Goal: Download file/media: Download file/media

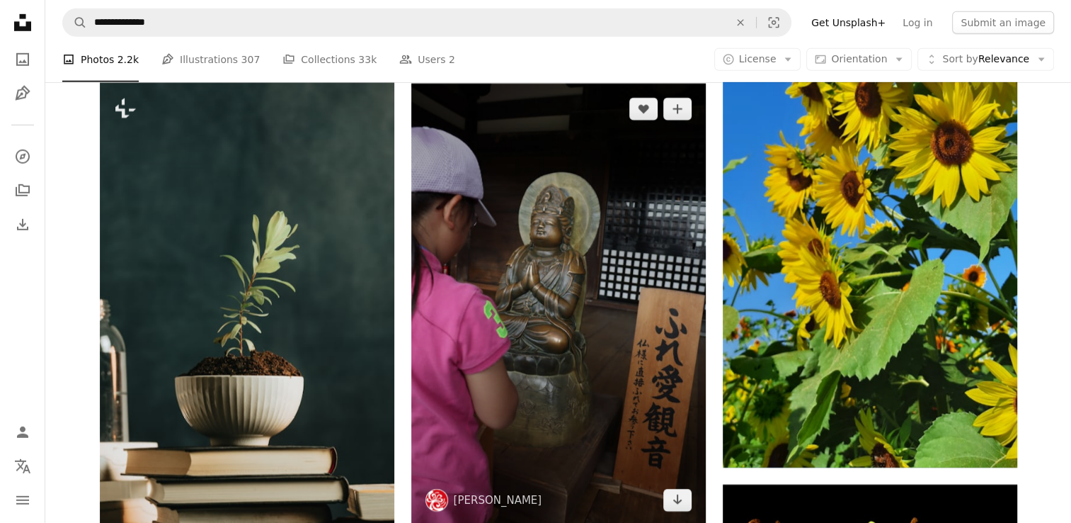
scroll to position [4338, 0]
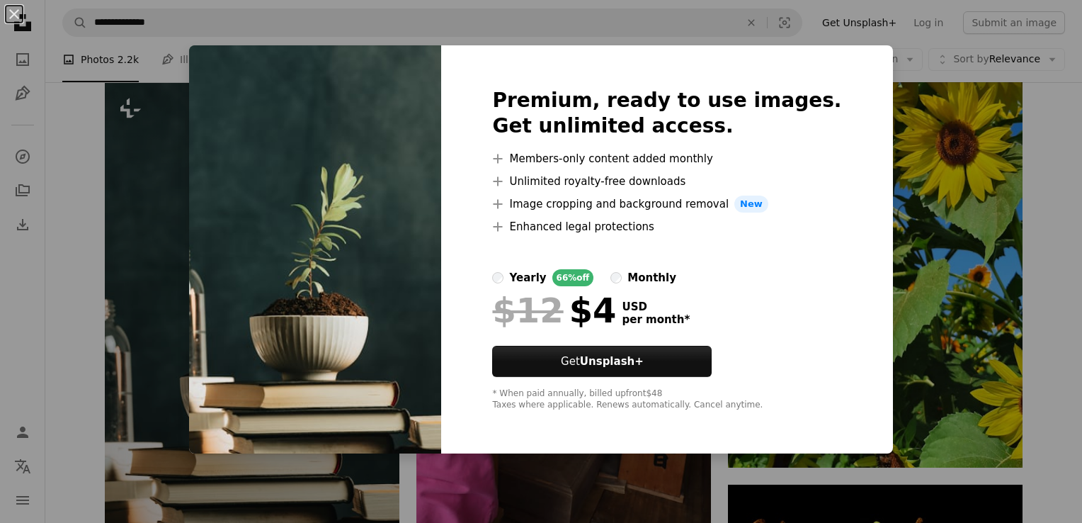
click at [67, 145] on div "An X shape Premium, ready to use images. Get unlimited access. A plus sign Memb…" at bounding box center [541, 261] width 1082 height 523
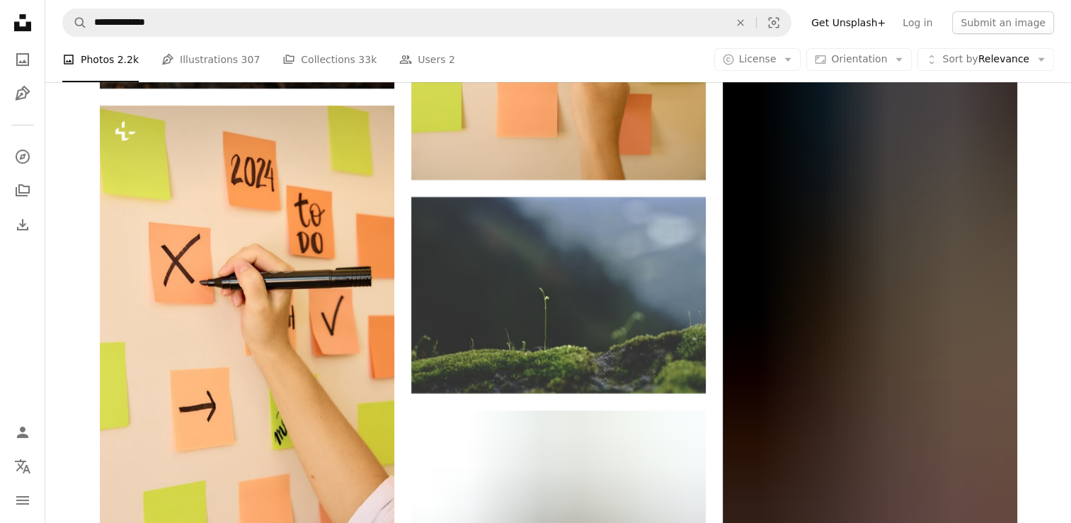
scroll to position [16688, 0]
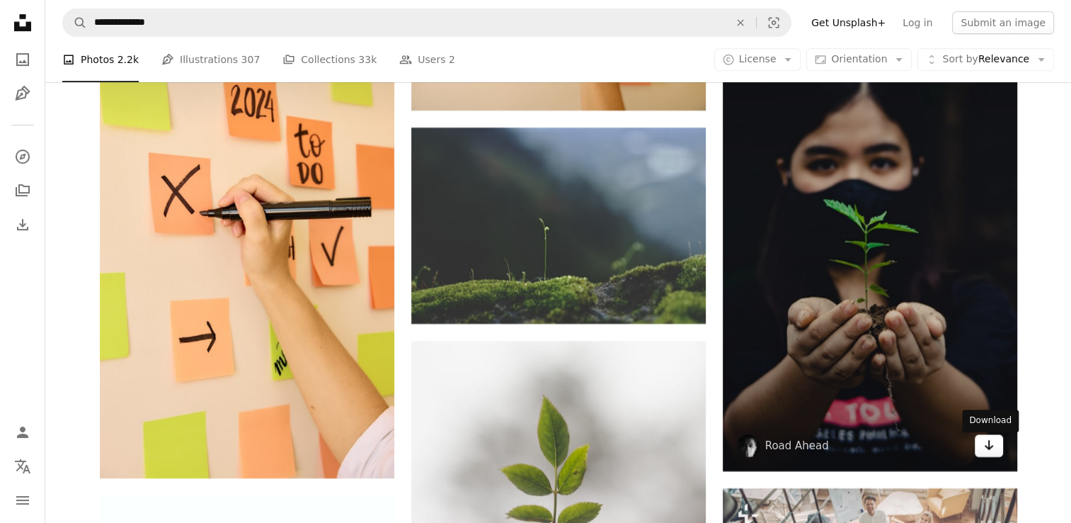
click at [990, 450] on icon "Download" at bounding box center [988, 445] width 9 height 10
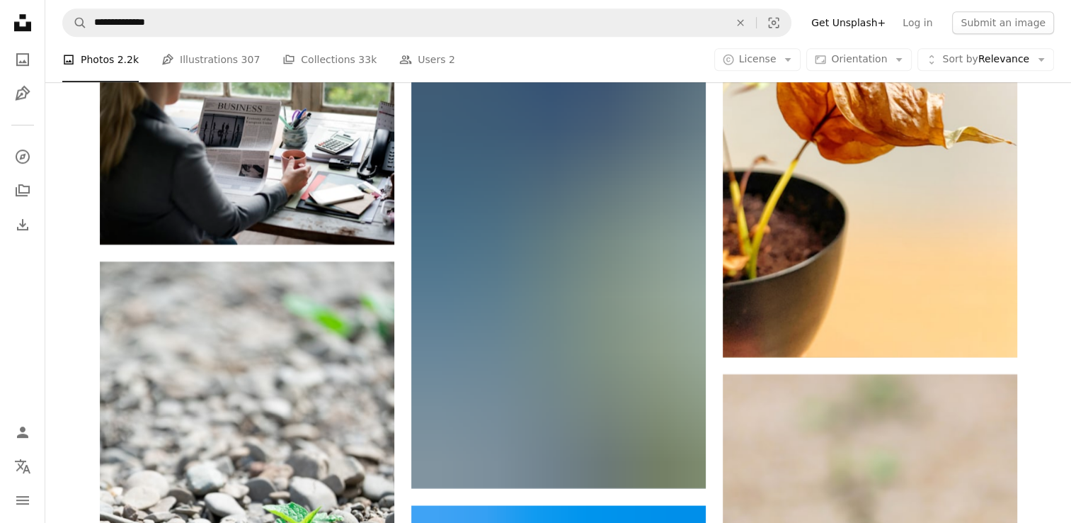
scroll to position [22511, 0]
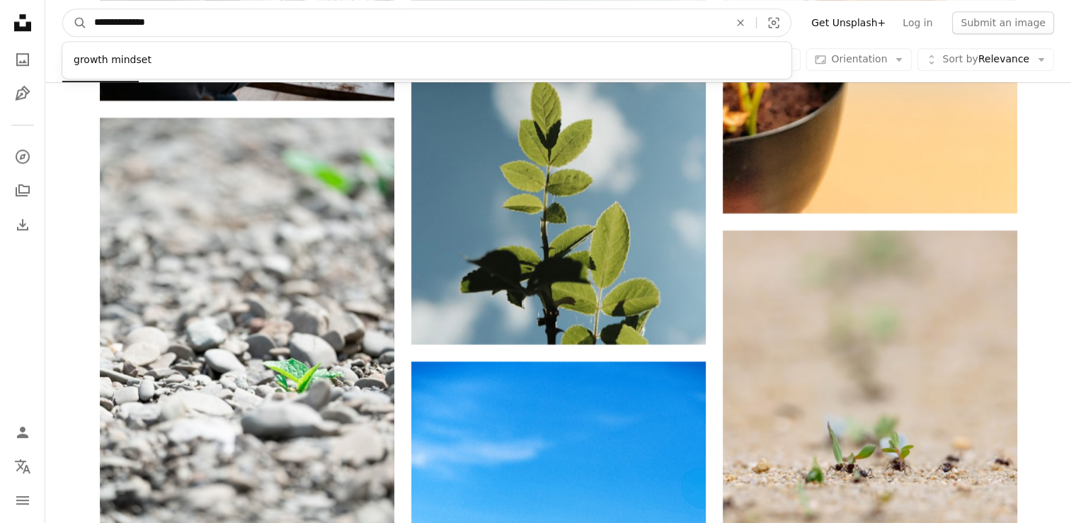
drag, startPoint x: 263, startPoint y: 21, endPoint x: 32, endPoint y: 18, distance: 231.5
paste input "**********"
type input "**********"
click button "A magnifying glass" at bounding box center [75, 22] width 24 height 27
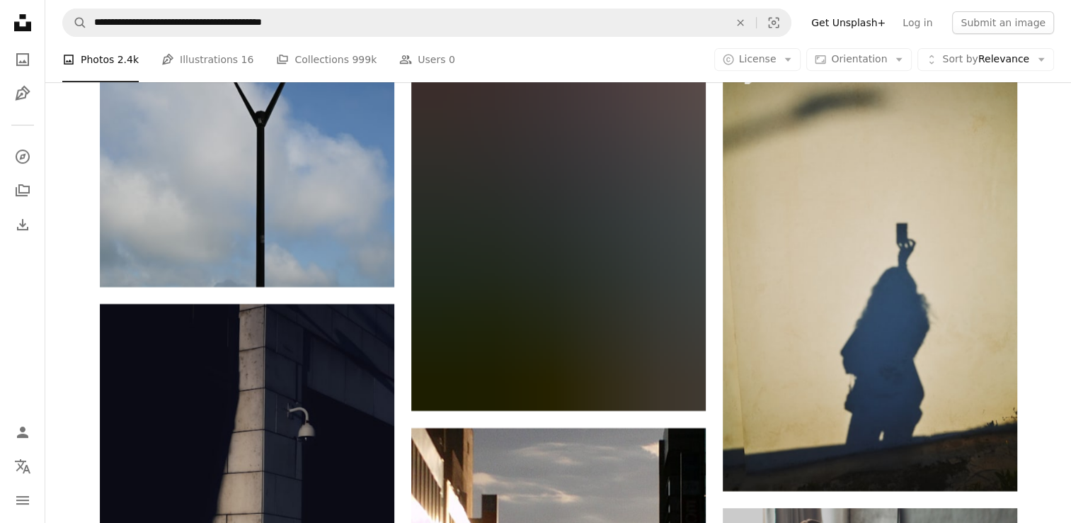
scroll to position [6114, 0]
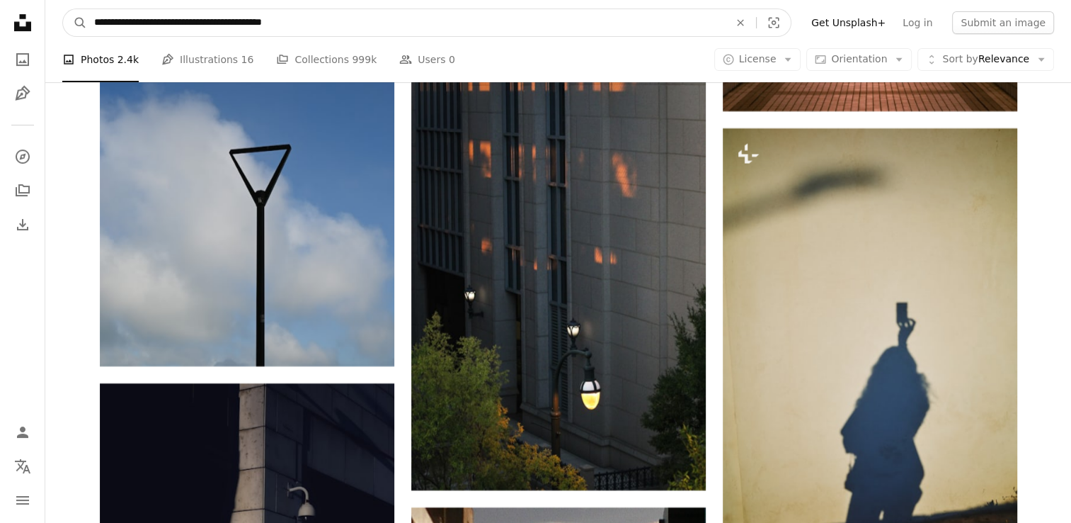
drag, startPoint x: 292, startPoint y: 23, endPoint x: 13, endPoint y: -2, distance: 280.1
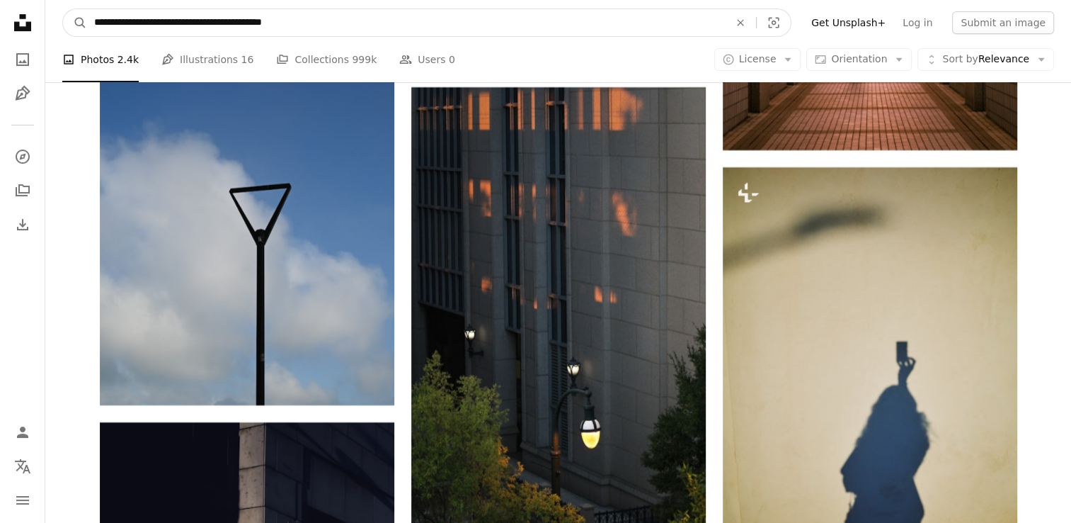
paste input "Find visuals sitewide"
type input "**********"
click at [63, 9] on button "A magnifying glass" at bounding box center [75, 22] width 24 height 27
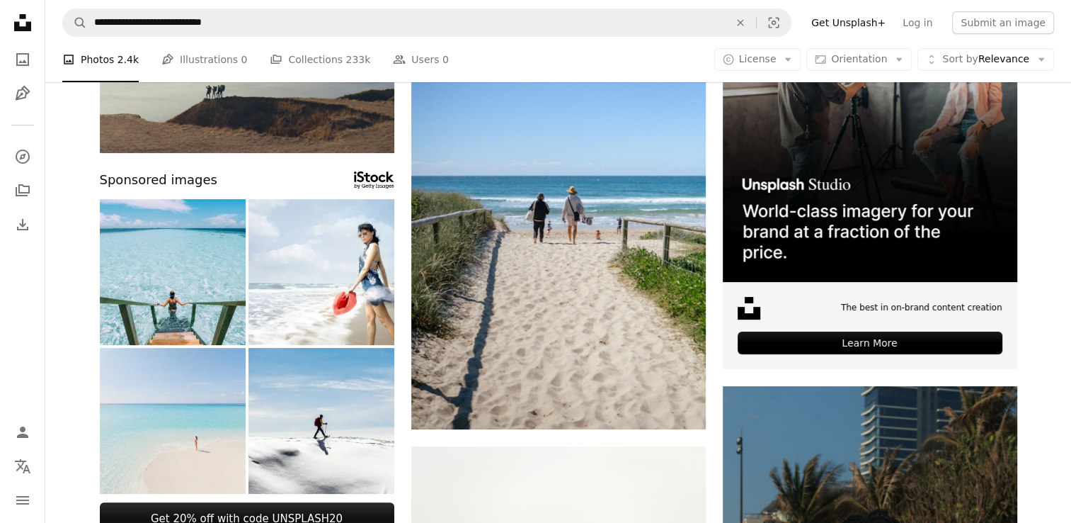
scroll to position [189, 0]
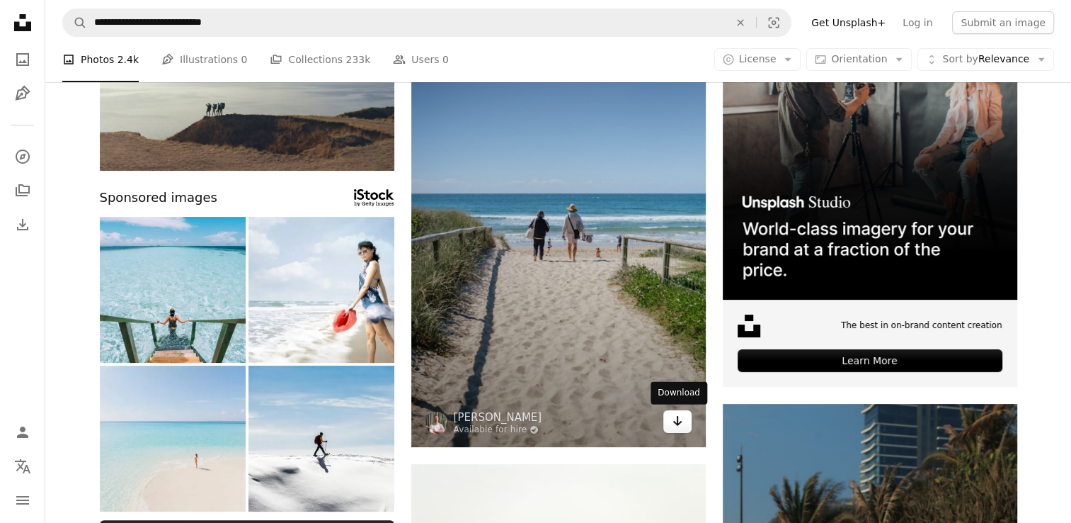
click at [675, 426] on icon "Arrow pointing down" at bounding box center [677, 420] width 11 height 17
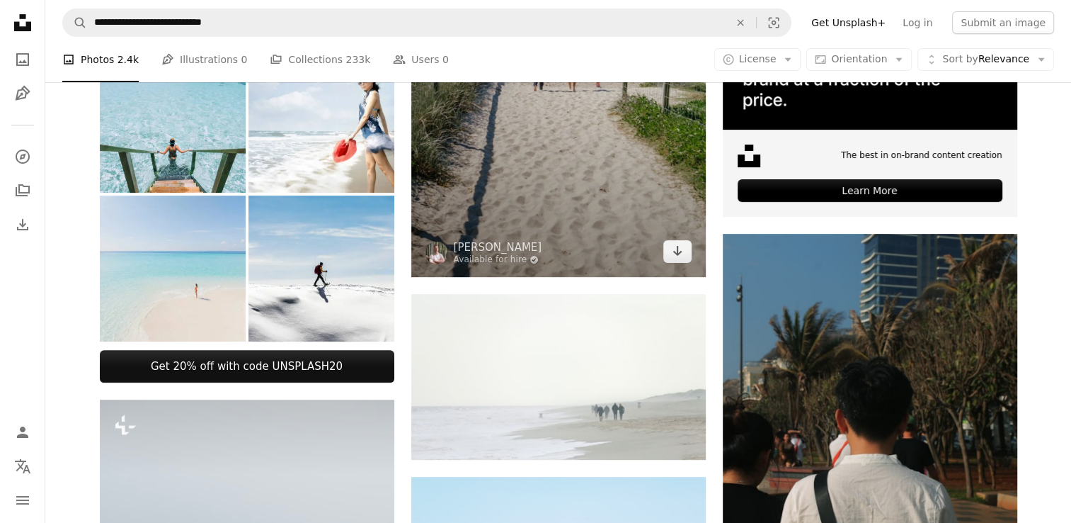
scroll to position [0, 0]
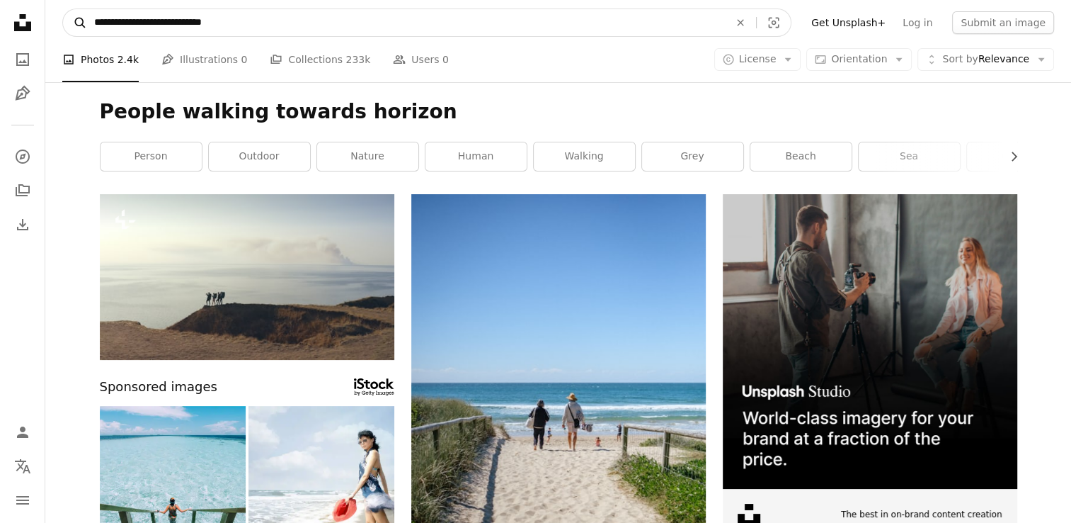
drag, startPoint x: 251, startPoint y: 24, endPoint x: 74, endPoint y: 16, distance: 176.5
click at [74, 16] on form "**********" at bounding box center [426, 22] width 729 height 28
type input "**********"
click button "A magnifying glass" at bounding box center [75, 22] width 24 height 27
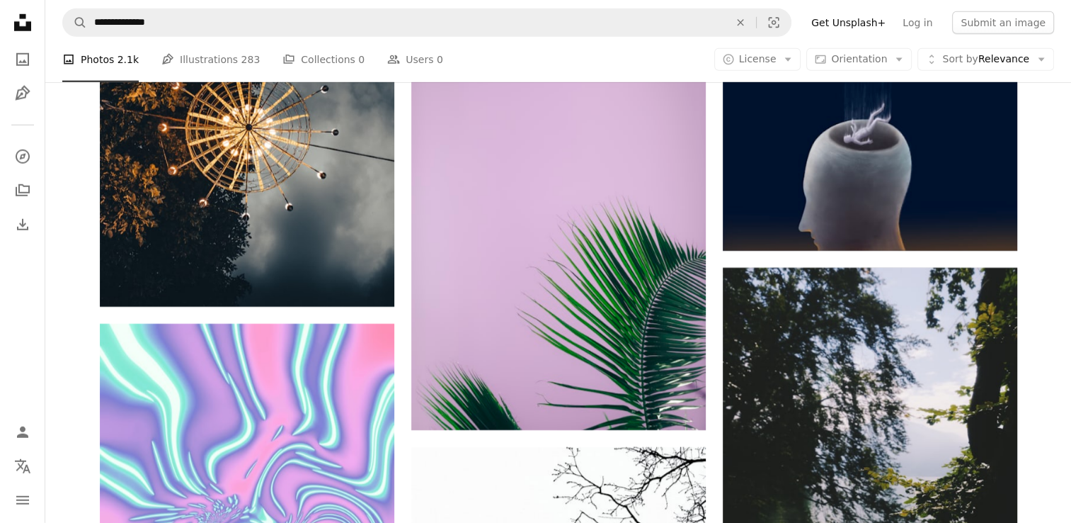
scroll to position [4024, 0]
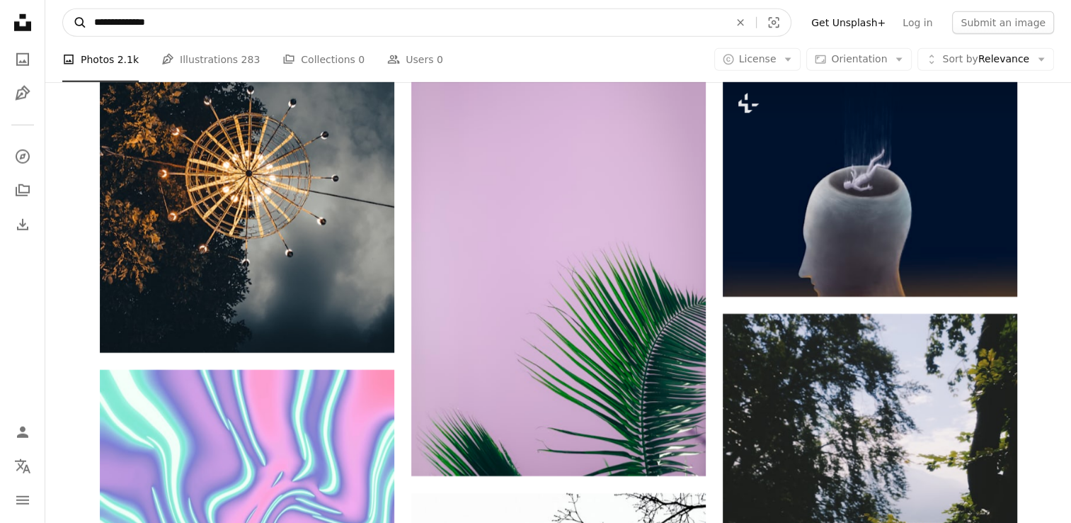
drag, startPoint x: 181, startPoint y: 27, endPoint x: 68, endPoint y: 24, distance: 113.3
click at [68, 24] on form "**********" at bounding box center [426, 22] width 729 height 28
paste input "**********"
type input "**********"
click button "A magnifying glass" at bounding box center [75, 22] width 24 height 27
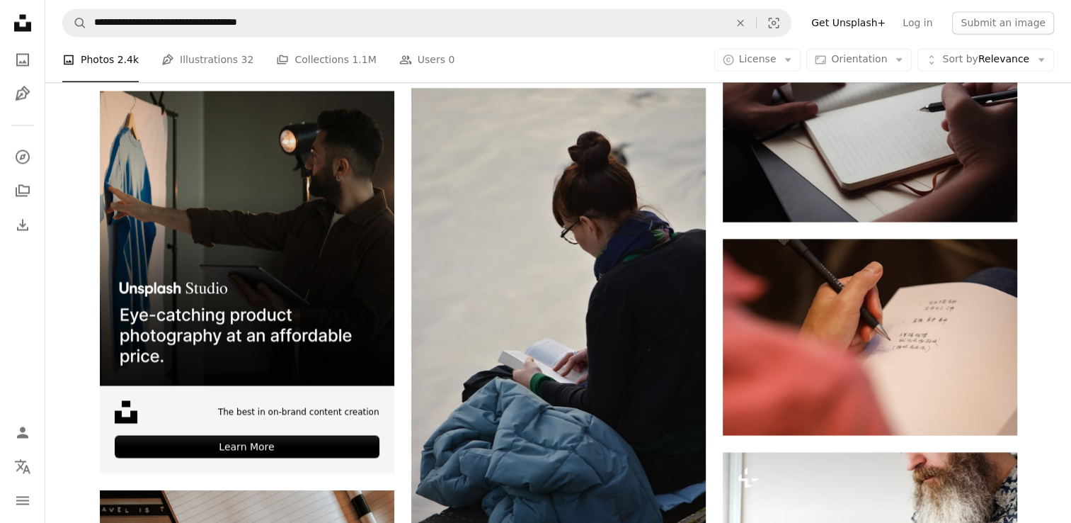
scroll to position [2478, 0]
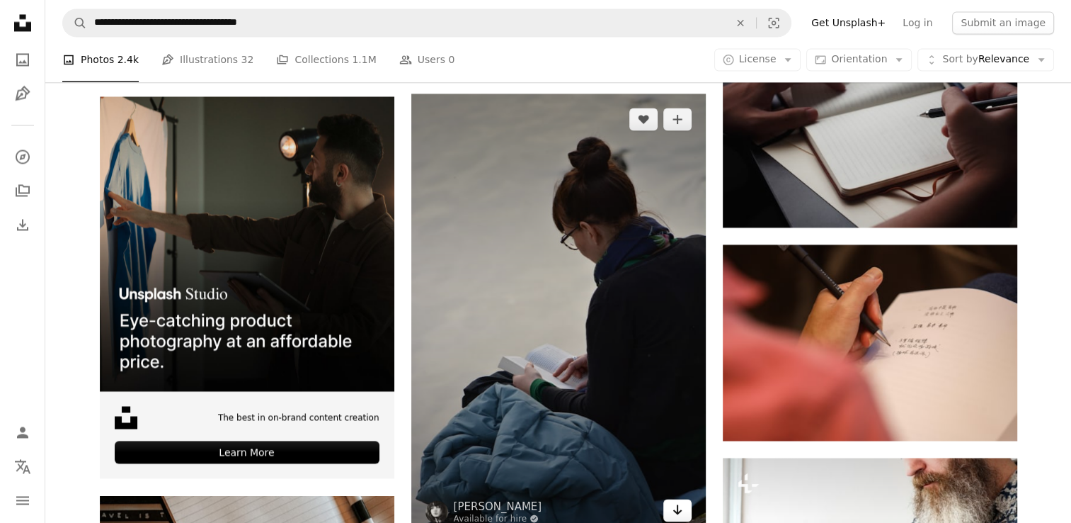
click at [678, 513] on icon "Arrow pointing down" at bounding box center [677, 509] width 11 height 17
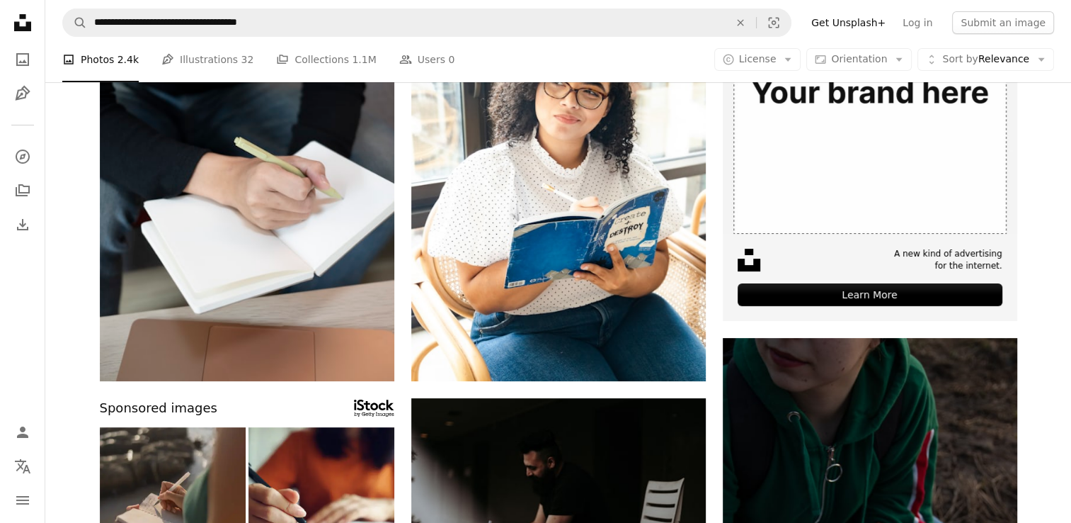
scroll to position [0, 0]
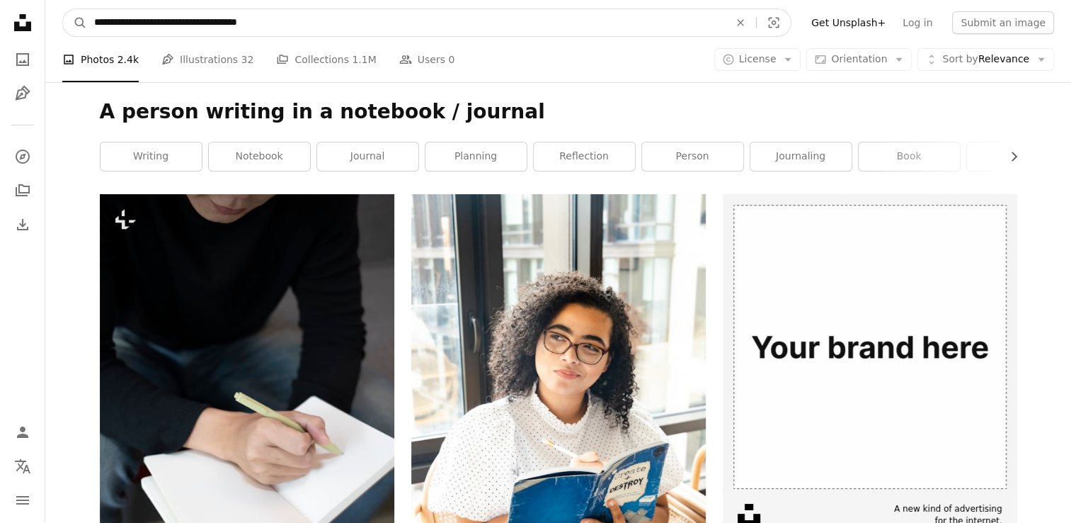
drag, startPoint x: 290, startPoint y: 21, endPoint x: -3, endPoint y: 4, distance: 292.9
type input "**********"
click at [63, 9] on button "A magnifying glass" at bounding box center [75, 22] width 24 height 27
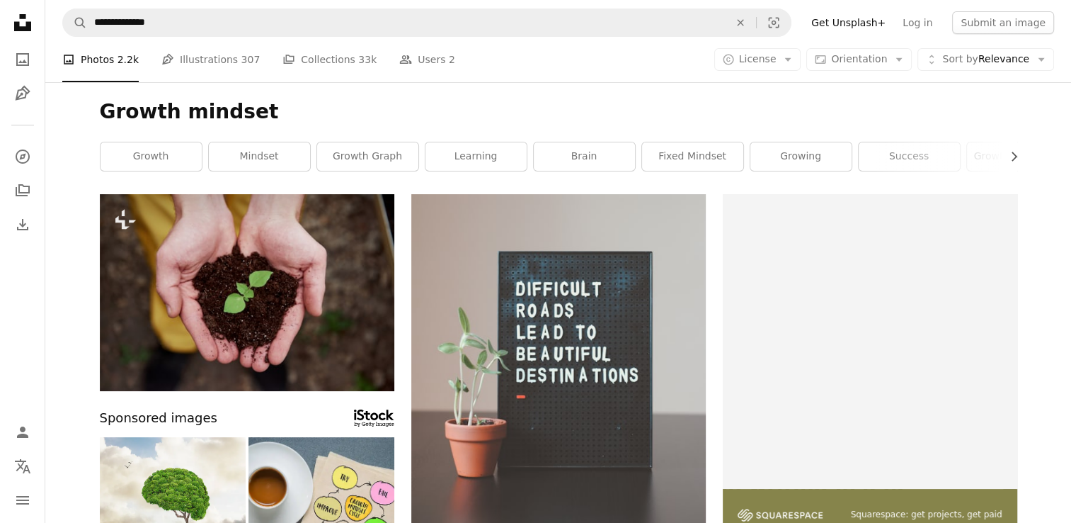
scroll to position [105, 0]
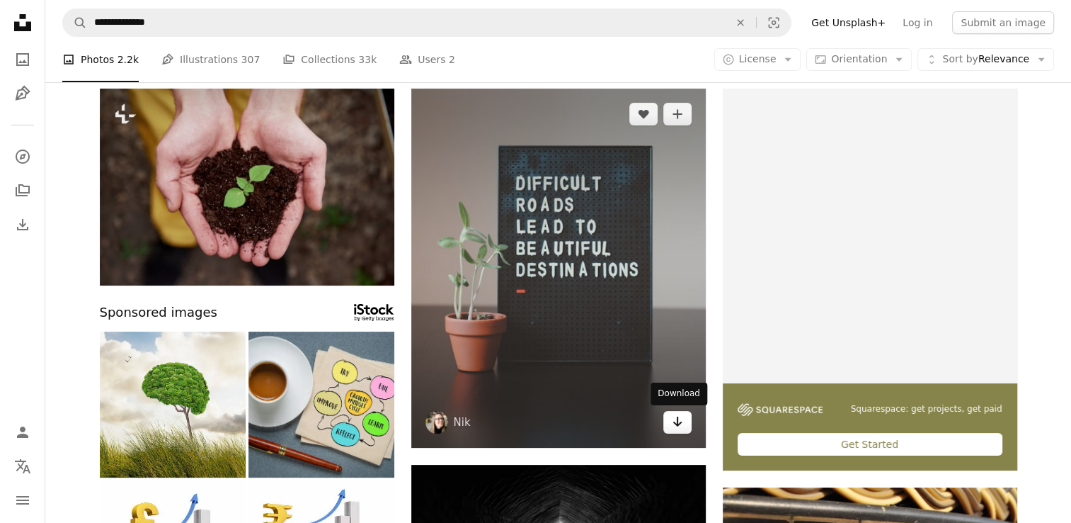
click at [675, 426] on icon "Arrow pointing down" at bounding box center [677, 421] width 11 height 17
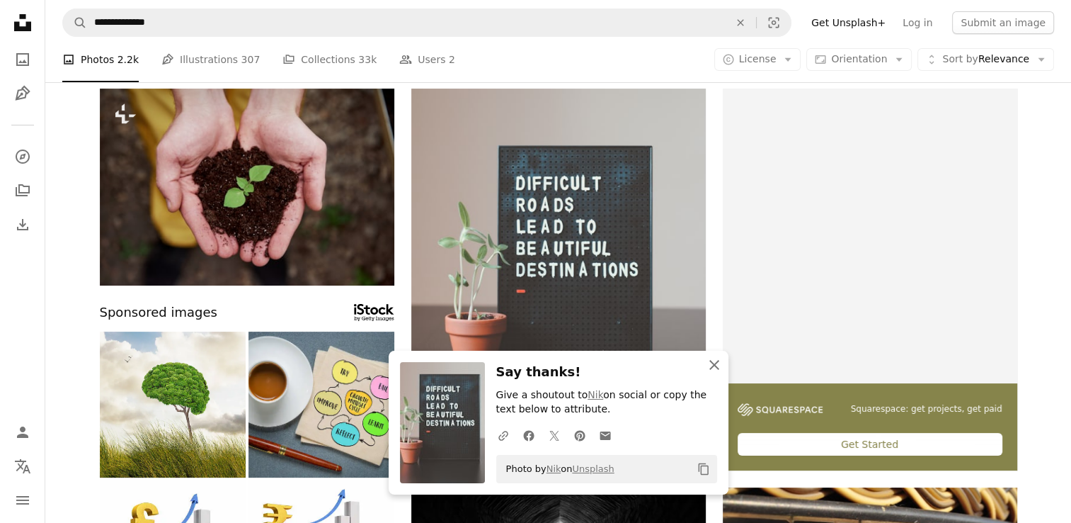
click at [714, 363] on icon "button" at bounding box center [714, 365] width 10 height 10
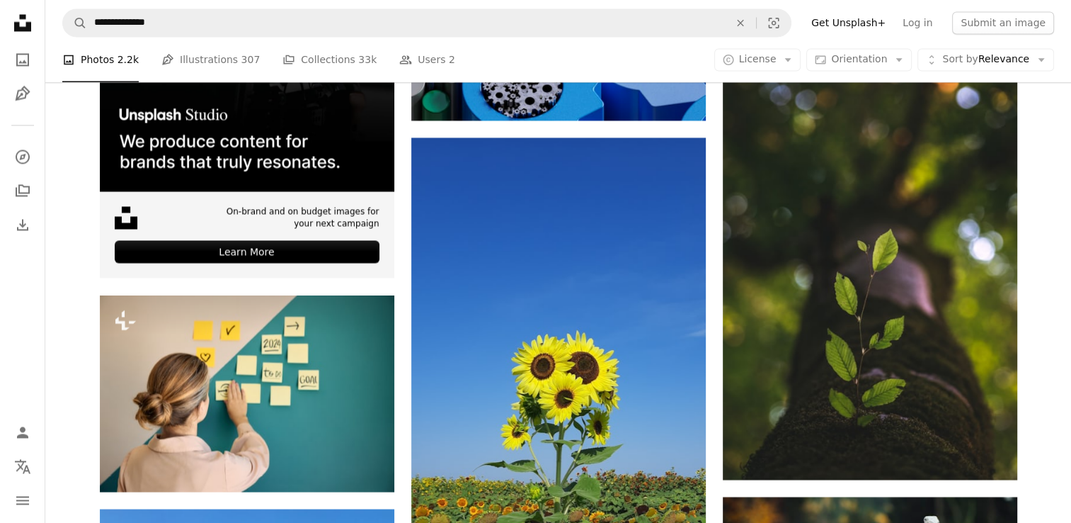
scroll to position [2511, 0]
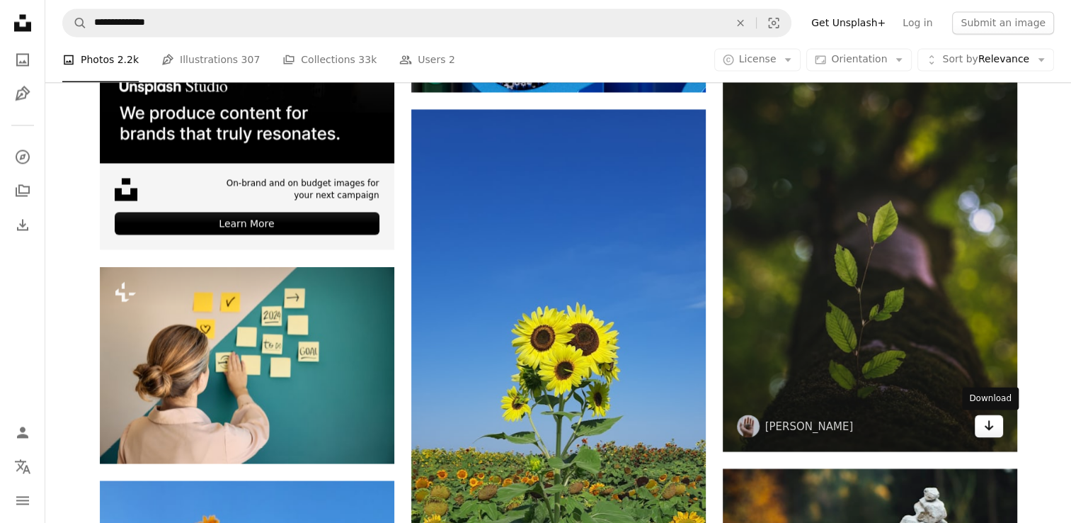
click at [986, 432] on icon "Arrow pointing down" at bounding box center [988, 424] width 11 height 17
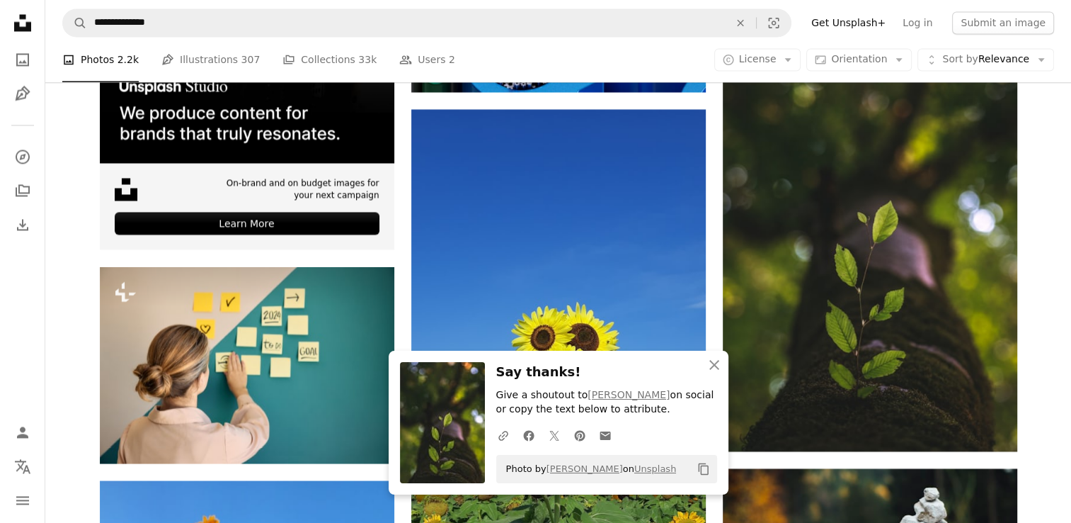
click at [20, 32] on icon "Unsplash logo Unsplash Home" at bounding box center [22, 22] width 28 height 28
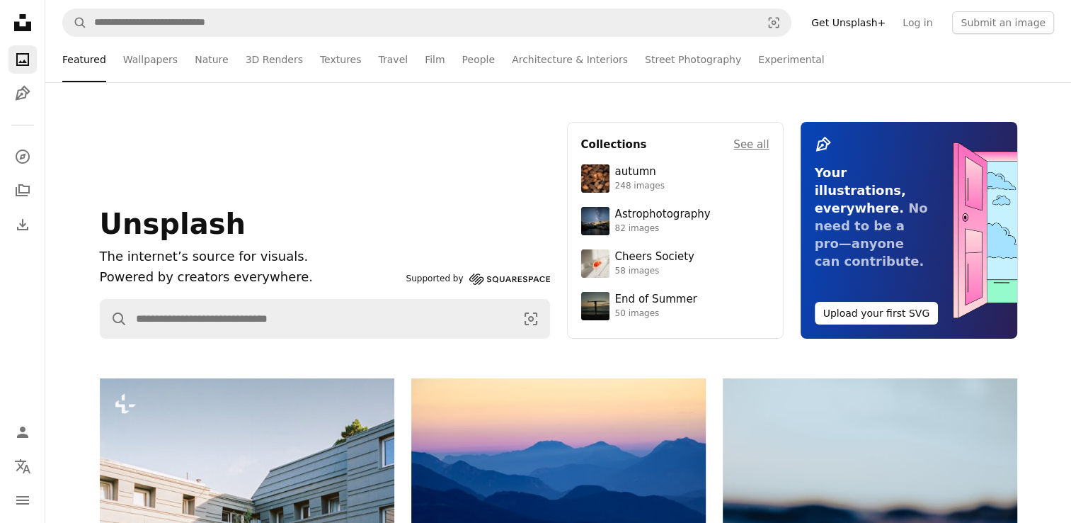
scroll to position [13, 0]
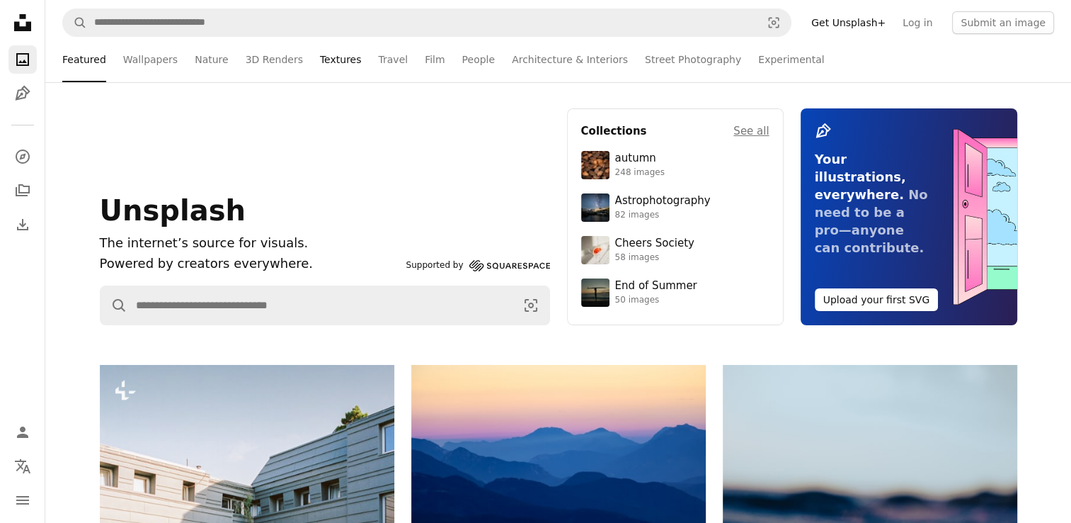
click at [323, 61] on link "Textures" at bounding box center [341, 59] width 42 height 45
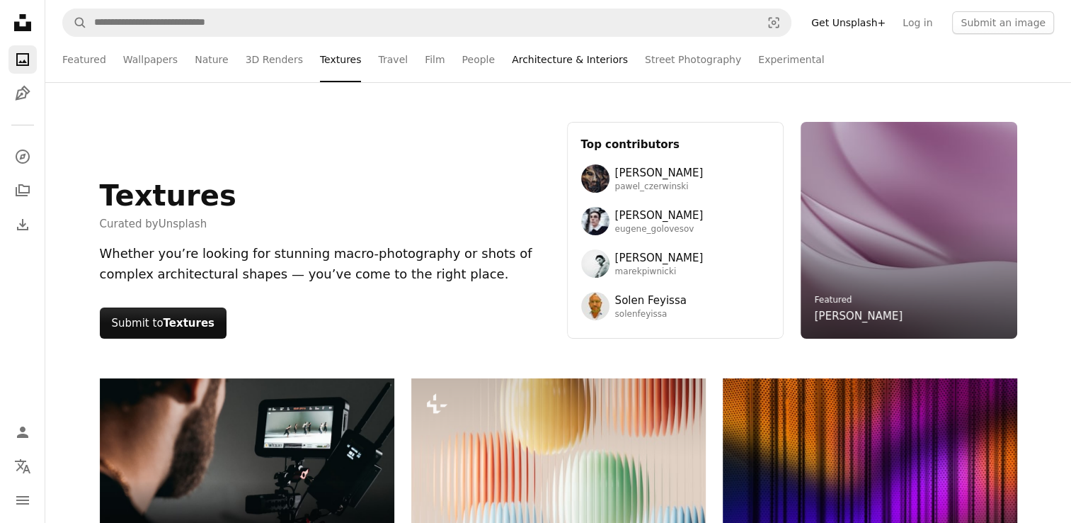
click at [513, 59] on link "Architecture & Interiors" at bounding box center [570, 59] width 116 height 45
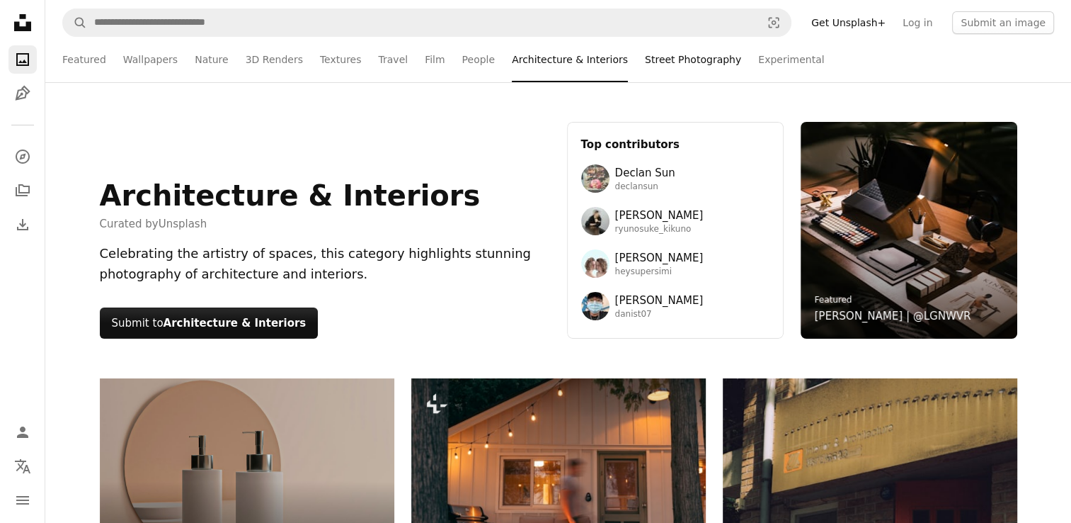
click at [645, 63] on link "Street Photography" at bounding box center [693, 59] width 96 height 45
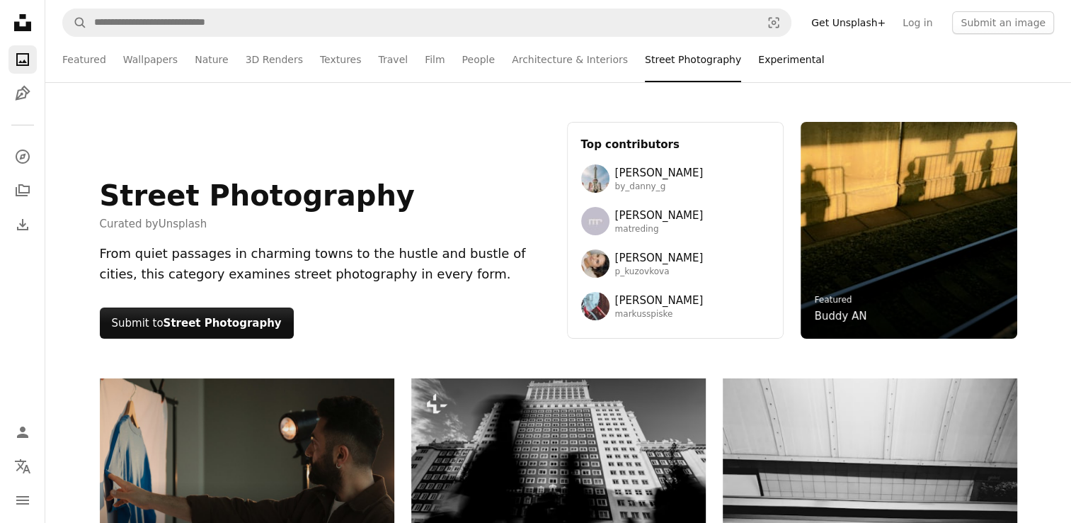
click at [758, 59] on link "Experimental" at bounding box center [791, 59] width 66 height 45
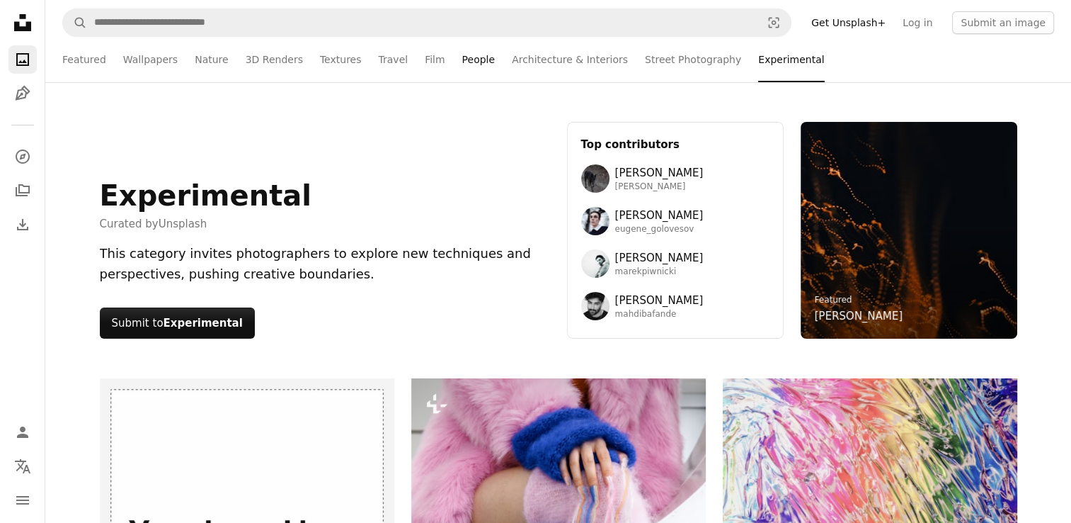
click at [462, 62] on link "People" at bounding box center [478, 59] width 33 height 45
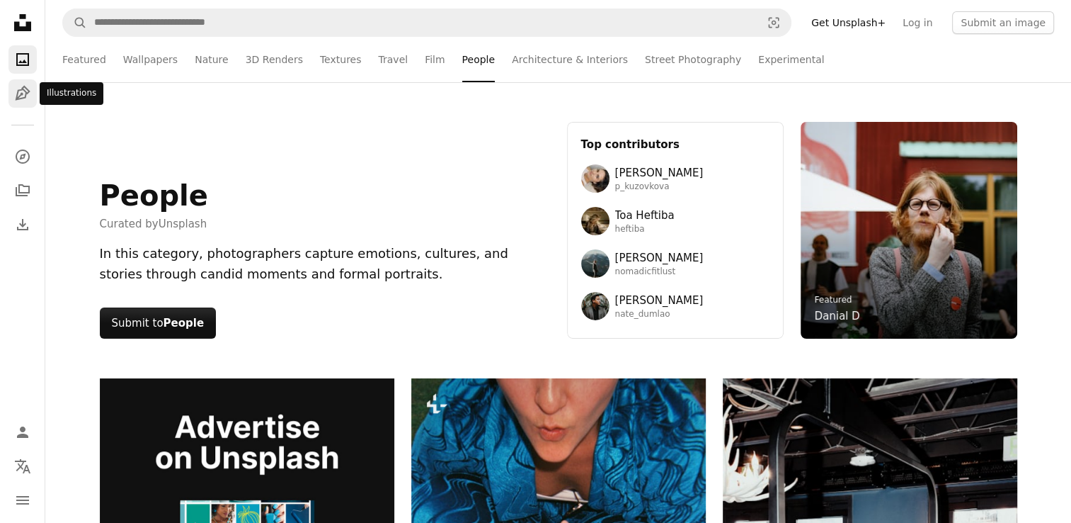
click at [23, 100] on icon "Pen Tool" at bounding box center [22, 93] width 17 height 17
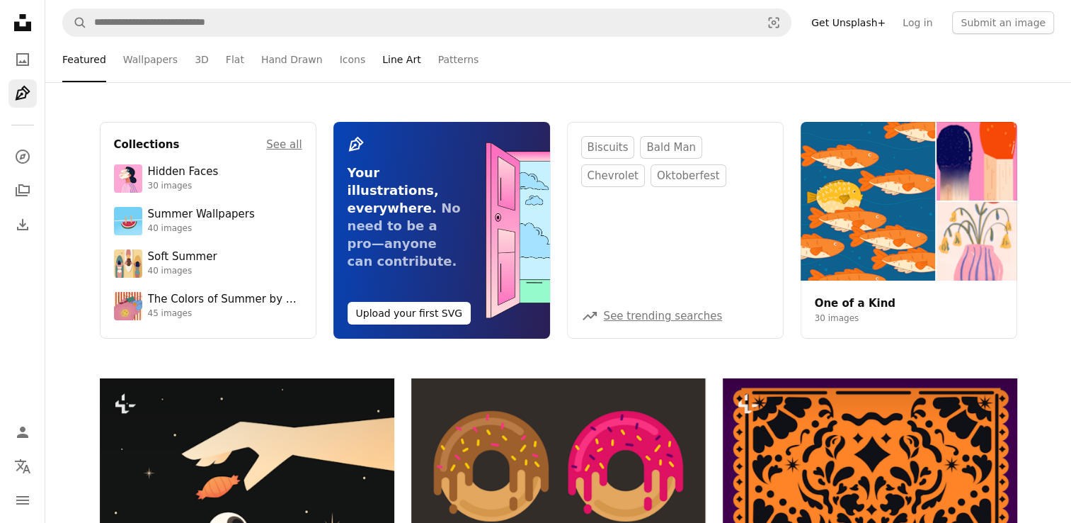
click at [382, 57] on link "Line Art" at bounding box center [401, 59] width 38 height 45
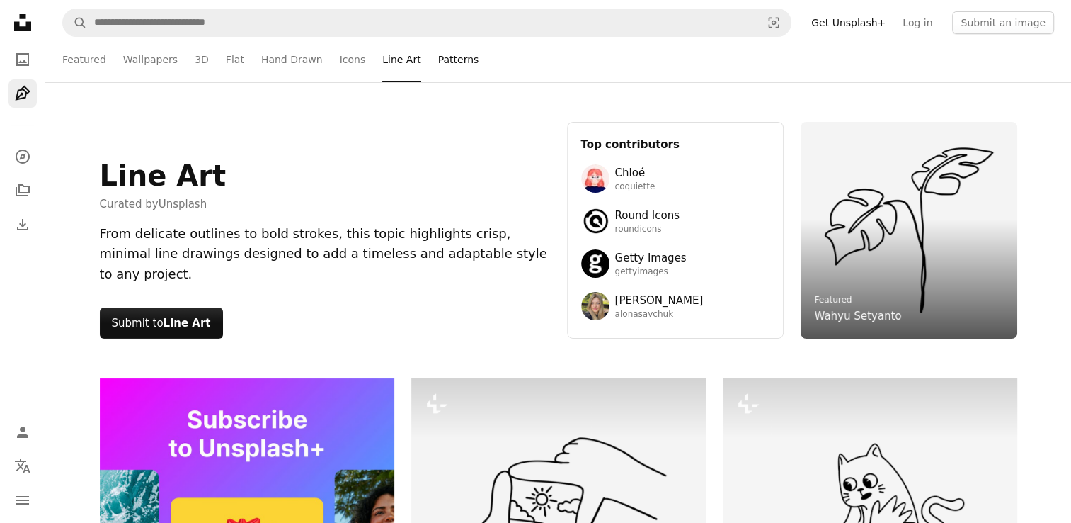
click at [447, 62] on link "Patterns" at bounding box center [458, 59] width 41 height 45
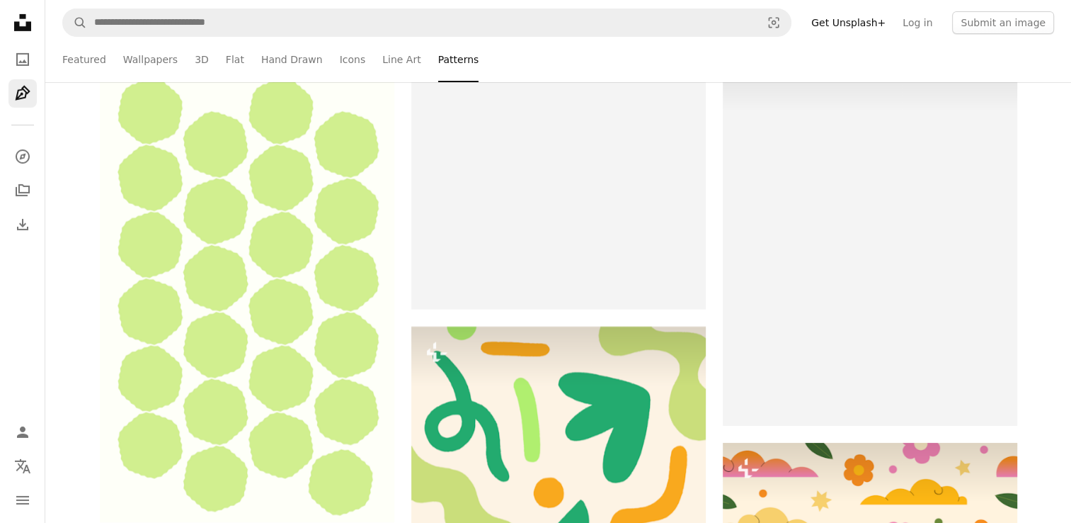
scroll to position [5100, 0]
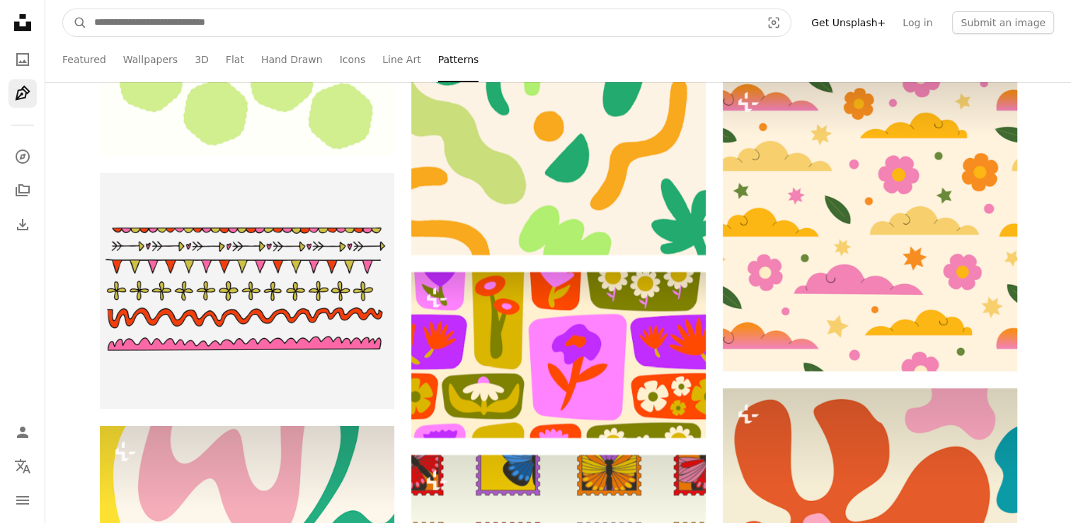
click at [204, 23] on input "Find visuals sitewide" at bounding box center [422, 22] width 670 height 27
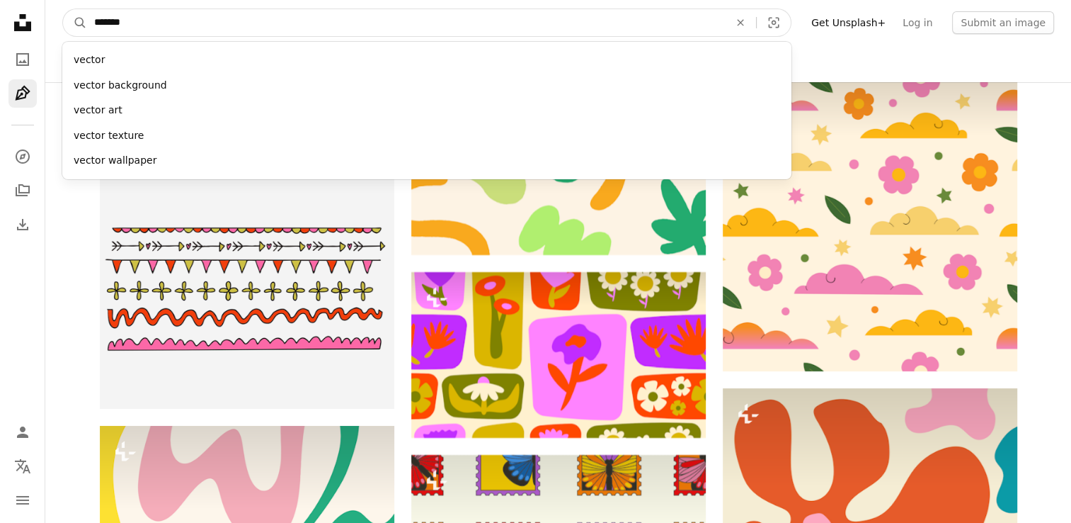
type input "*******"
click at [63, 9] on button "A magnifying glass" at bounding box center [75, 22] width 24 height 27
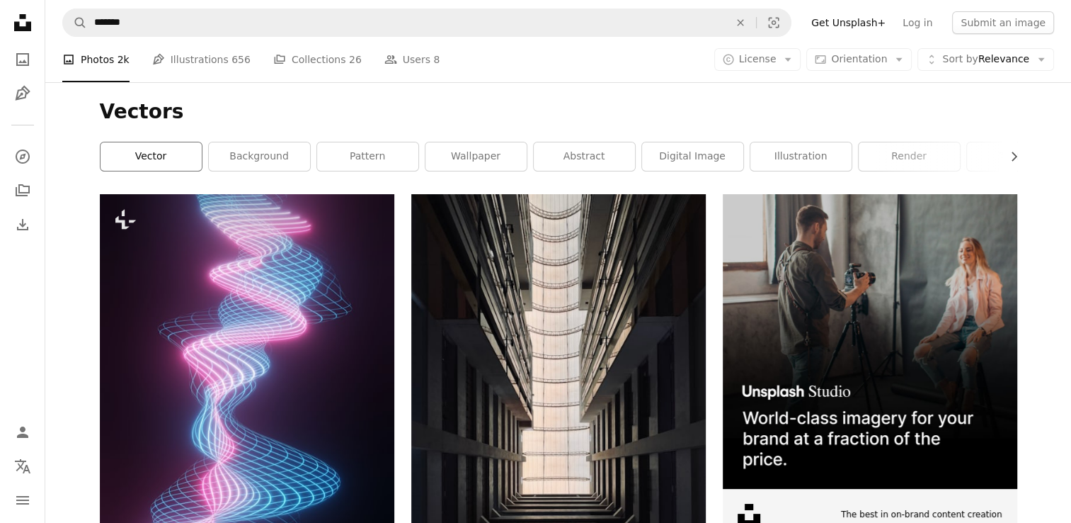
click at [140, 156] on link "vector" at bounding box center [151, 156] width 101 height 28
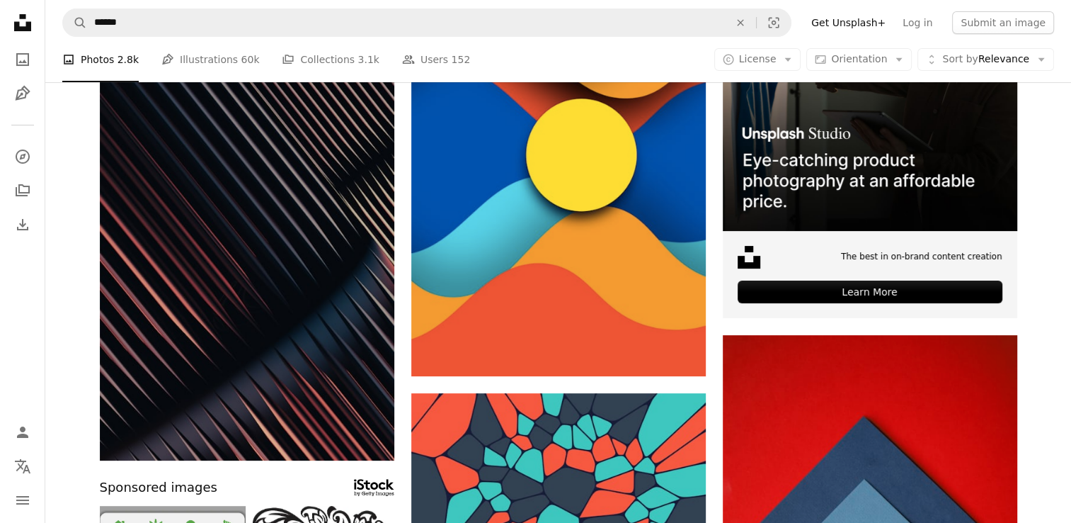
scroll to position [26, 0]
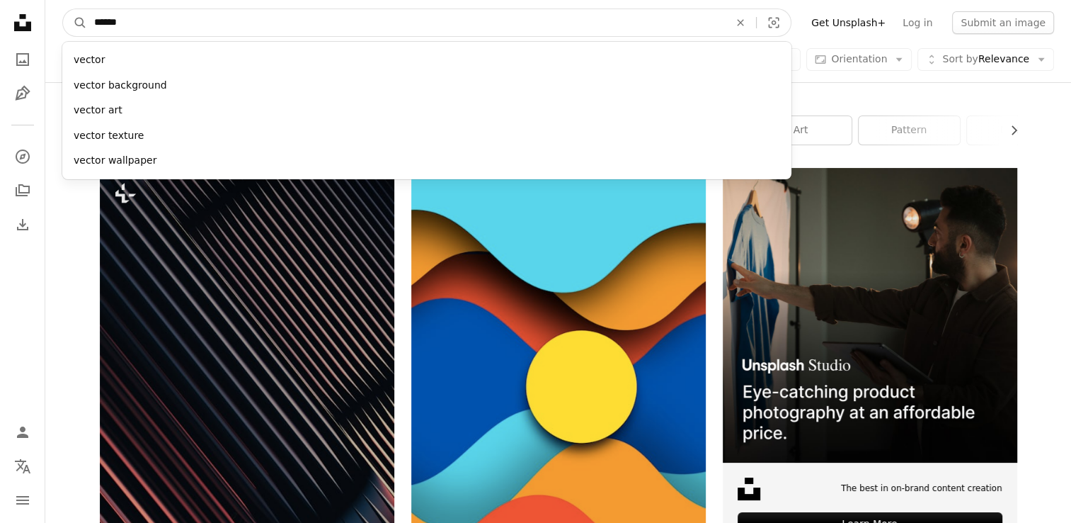
drag, startPoint x: 164, startPoint y: 23, endPoint x: -3, endPoint y: 19, distance: 167.1
type input "*****"
click at [63, 9] on button "A magnifying glass" at bounding box center [75, 22] width 24 height 27
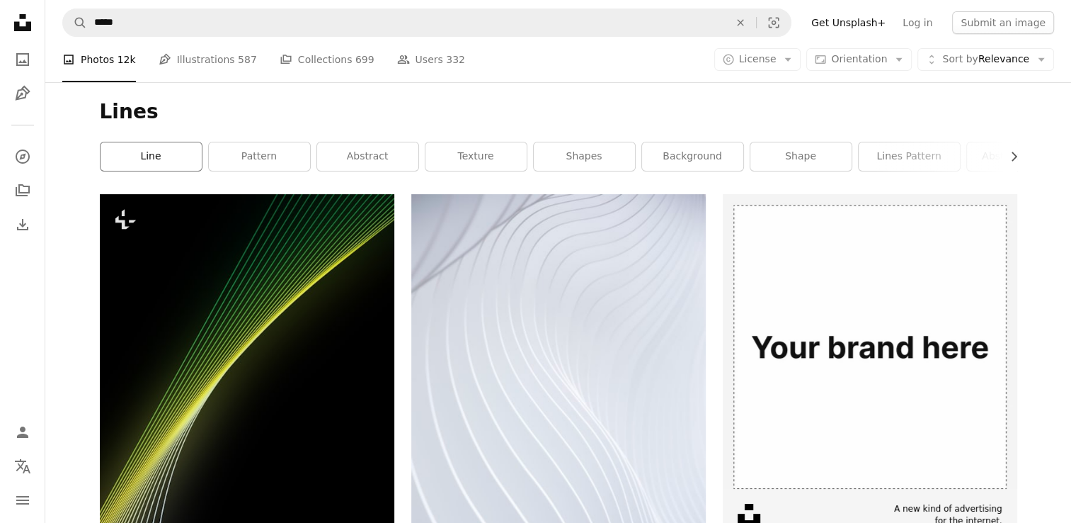
click at [173, 149] on link "line" at bounding box center [151, 156] width 101 height 28
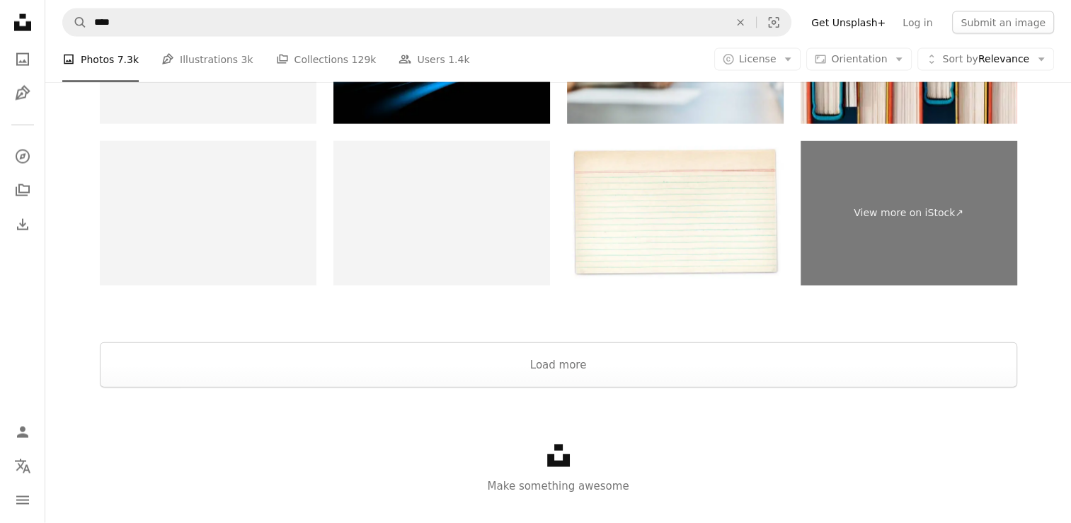
scroll to position [3069, 0]
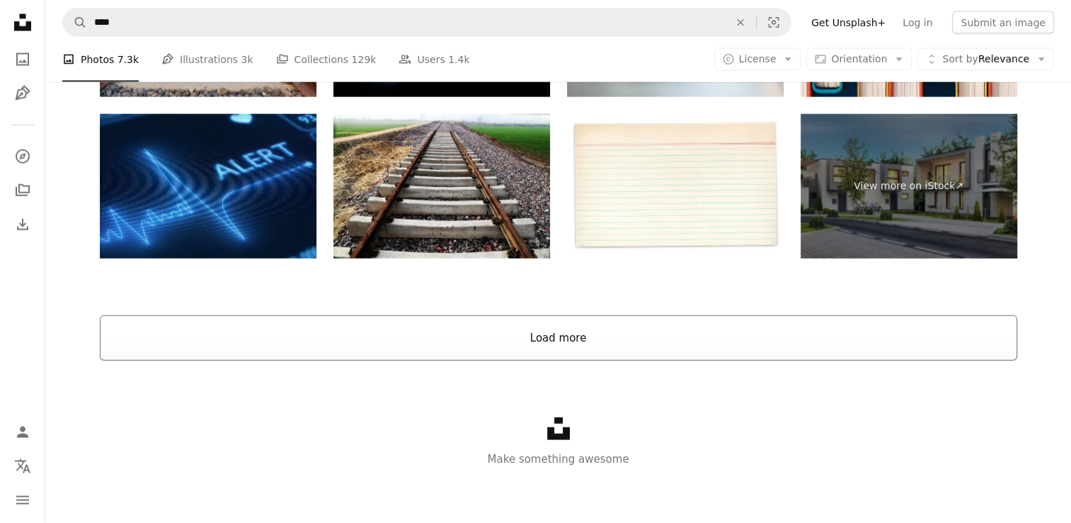
click at [532, 350] on button "Load more" at bounding box center [559, 337] width 918 height 45
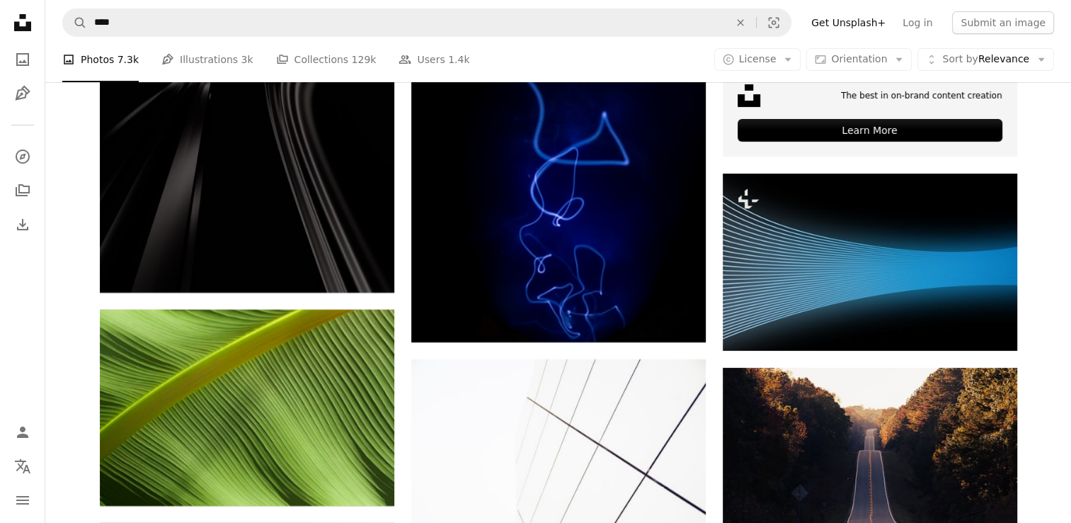
scroll to position [5386, 0]
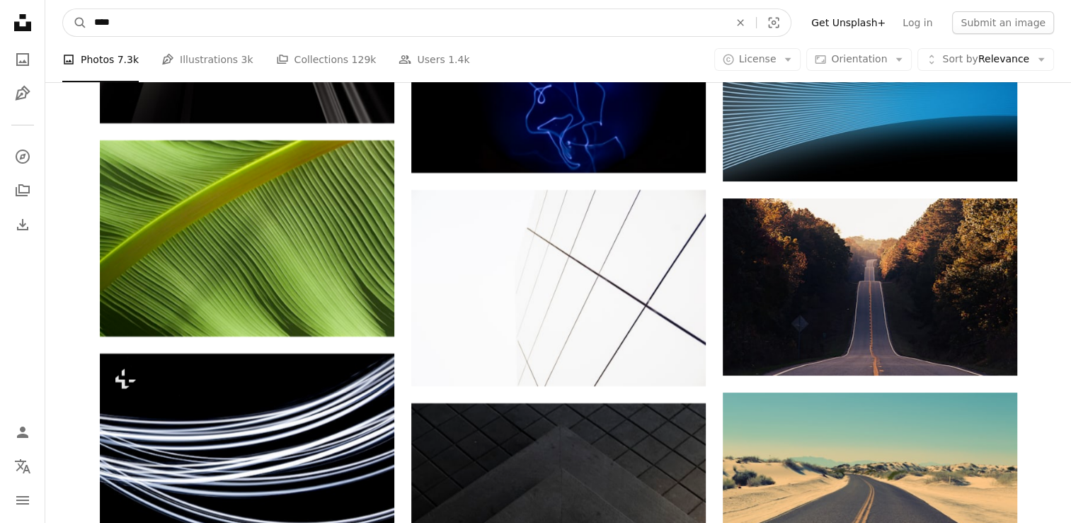
drag, startPoint x: 151, startPoint y: 26, endPoint x: 31, endPoint y: 13, distance: 120.3
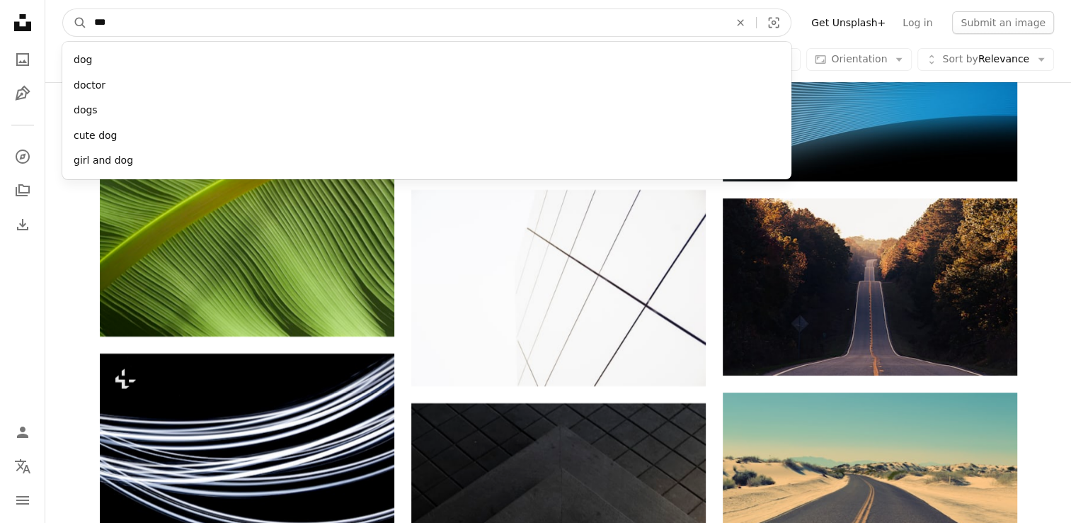
type input "****"
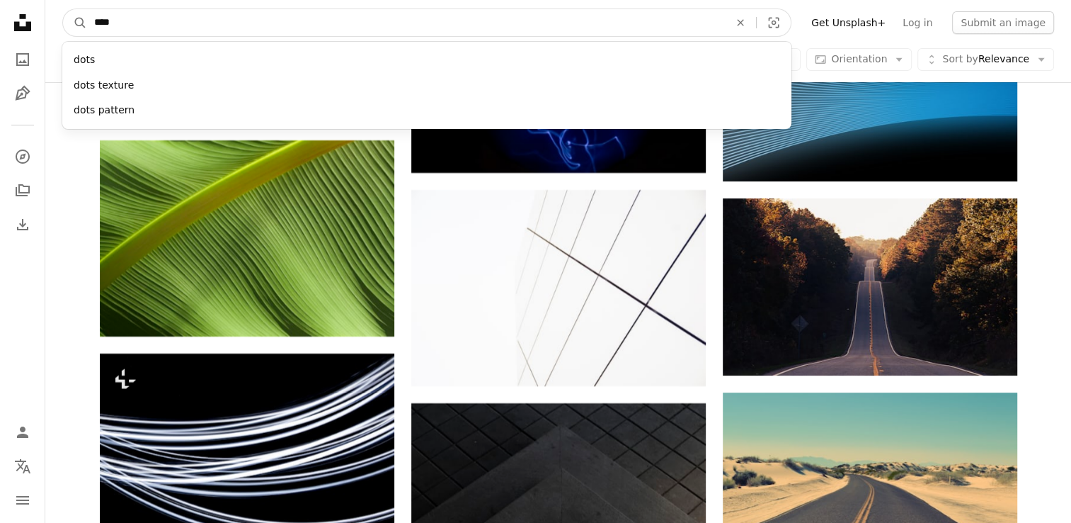
click button "A magnifying glass" at bounding box center [75, 22] width 24 height 27
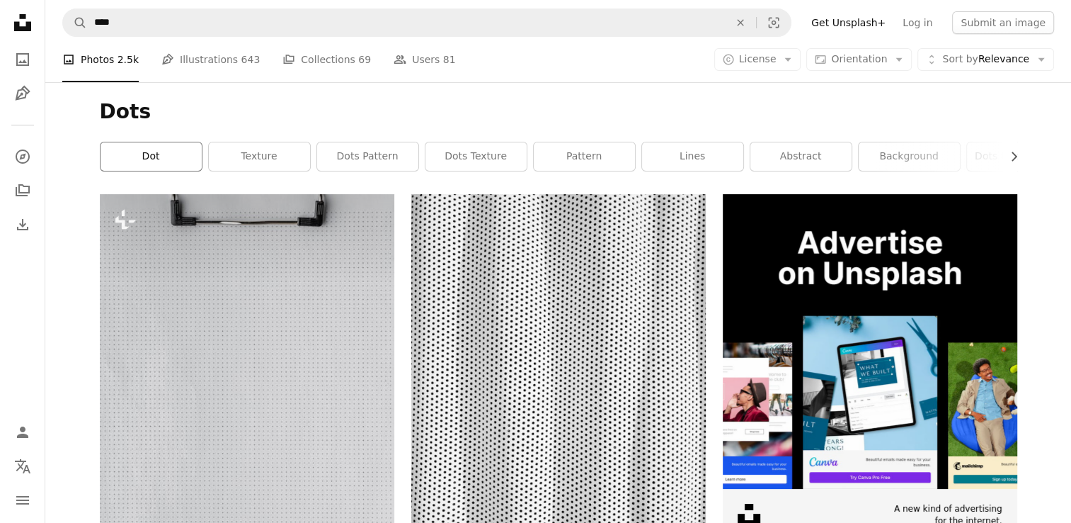
click at [147, 164] on link "dot" at bounding box center [151, 156] width 101 height 28
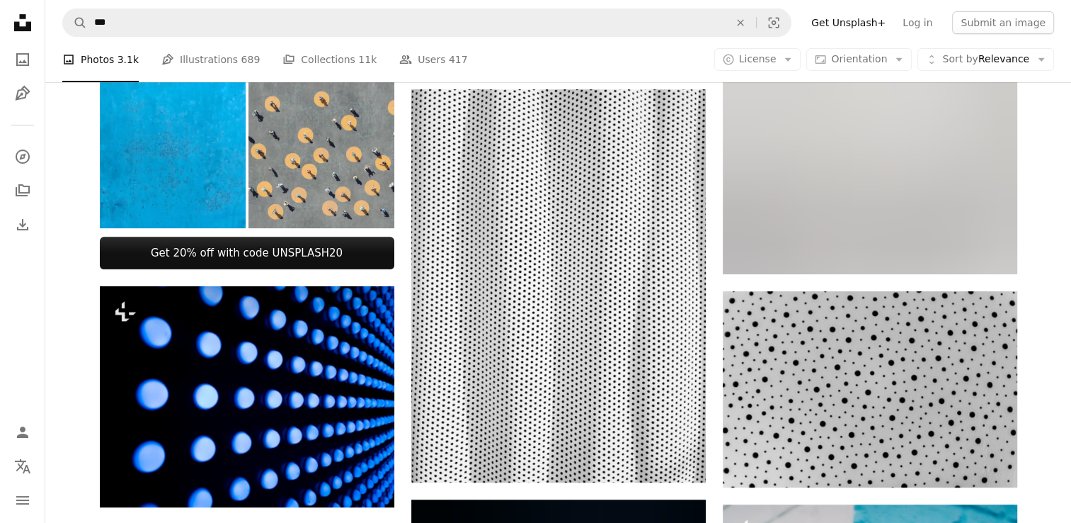
scroll to position [347, 0]
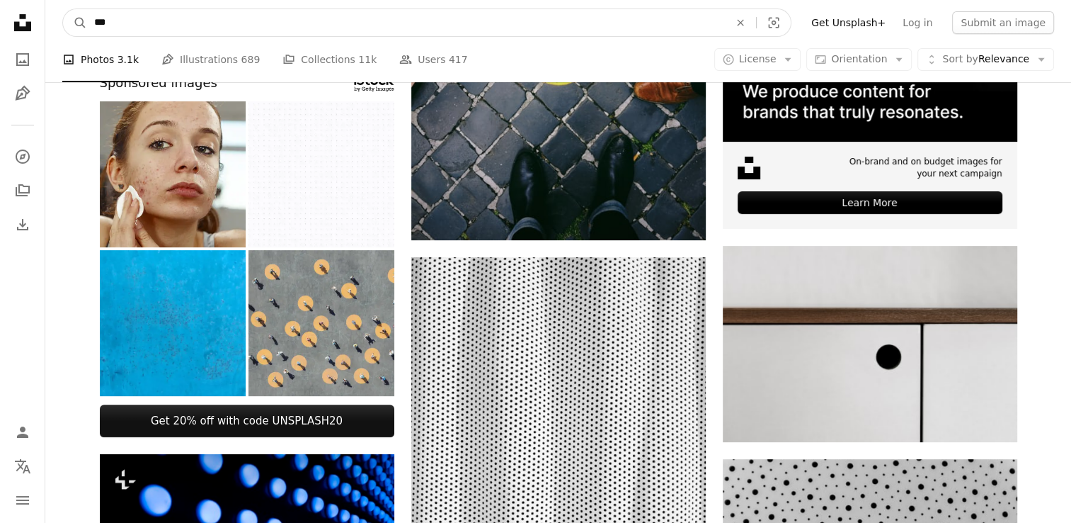
click at [201, 26] on input "***" at bounding box center [406, 22] width 638 height 27
type input "**********"
click button "A magnifying glass" at bounding box center [75, 22] width 24 height 27
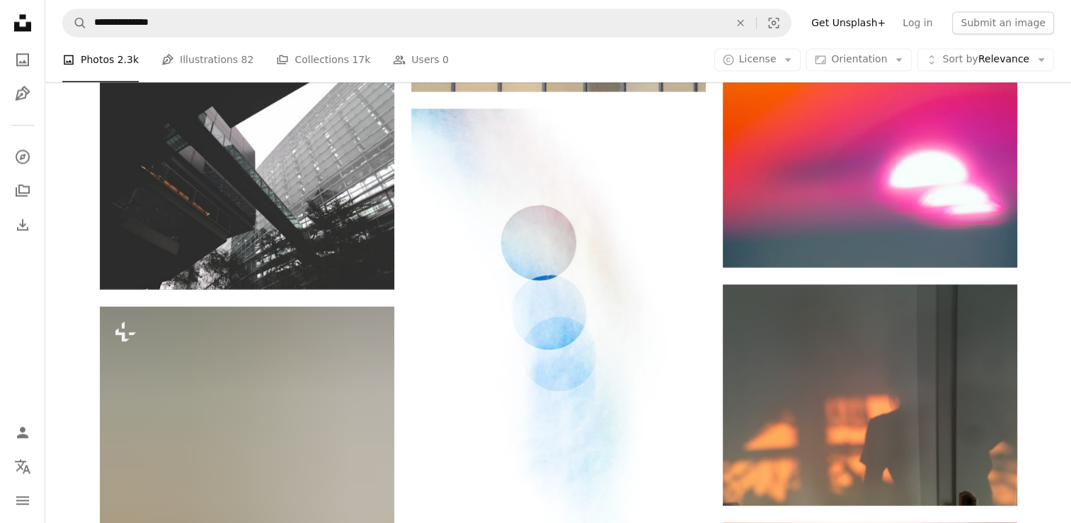
scroll to position [12951, 0]
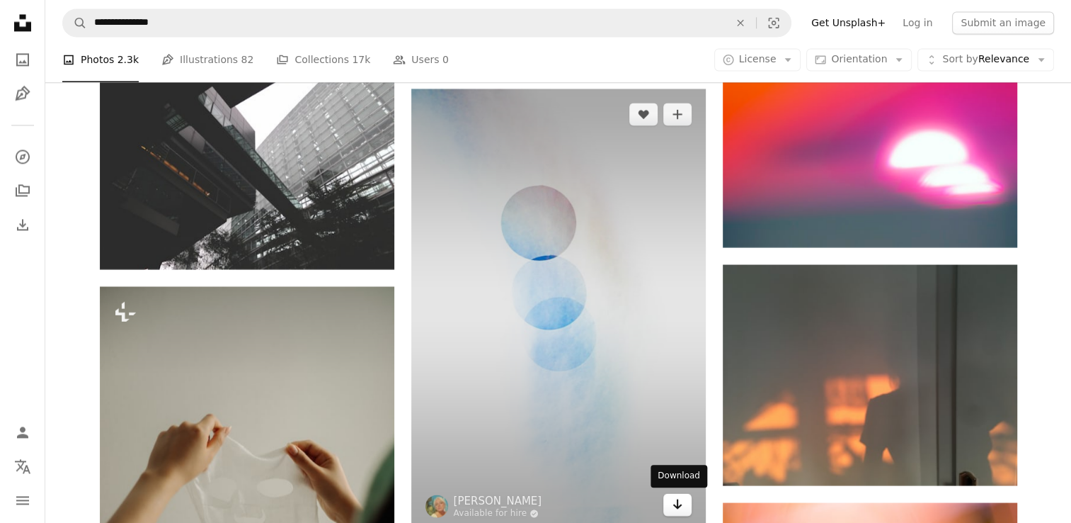
click at [670, 501] on link "Arrow pointing down" at bounding box center [677, 504] width 28 height 23
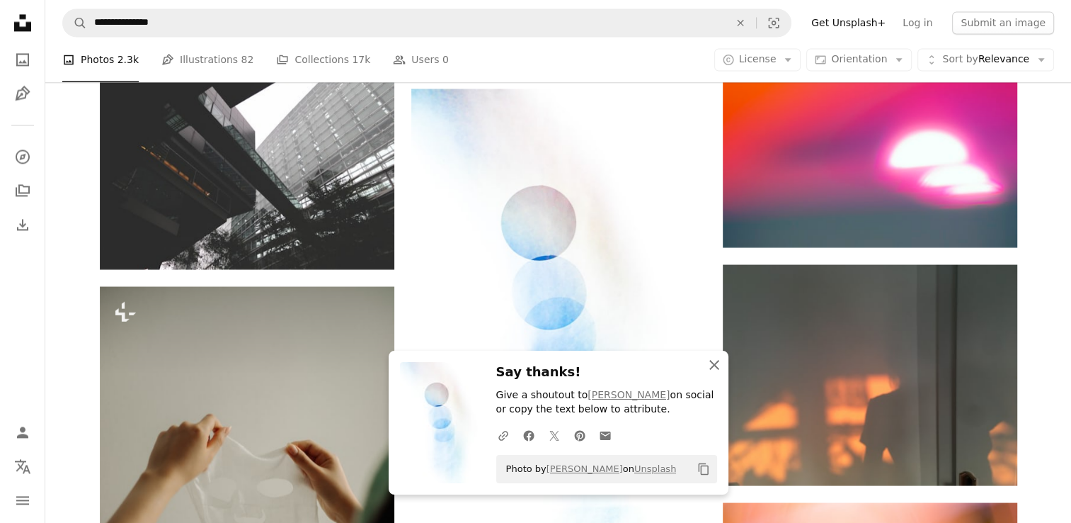
drag, startPoint x: 714, startPoint y: 369, endPoint x: 725, endPoint y: 362, distance: 12.8
click at [714, 369] on icon "An X shape" at bounding box center [714, 364] width 17 height 17
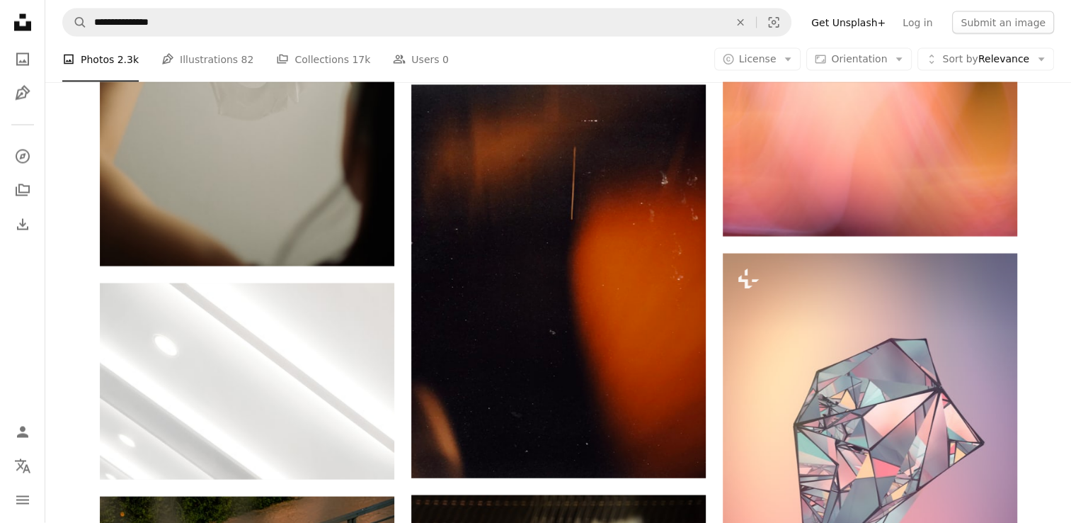
scroll to position [11832, 0]
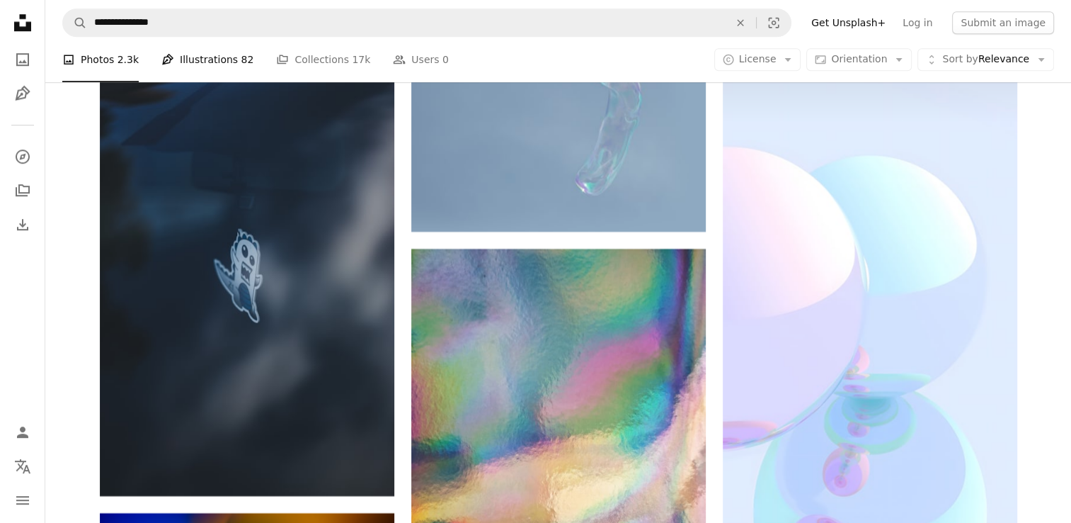
click at [213, 69] on link "Pen Tool Illustrations 82" at bounding box center [207, 59] width 92 height 45
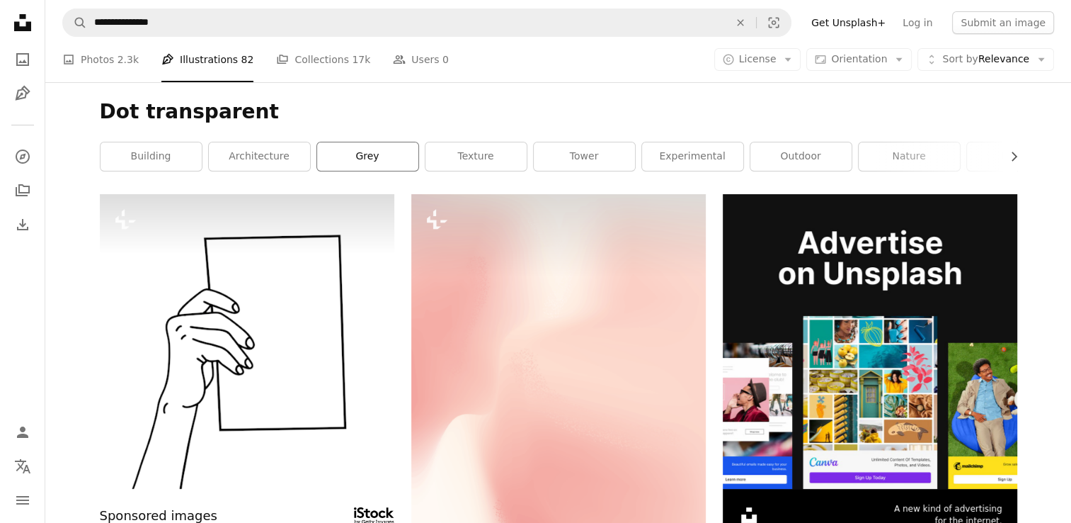
click at [374, 161] on link "grey" at bounding box center [367, 156] width 101 height 28
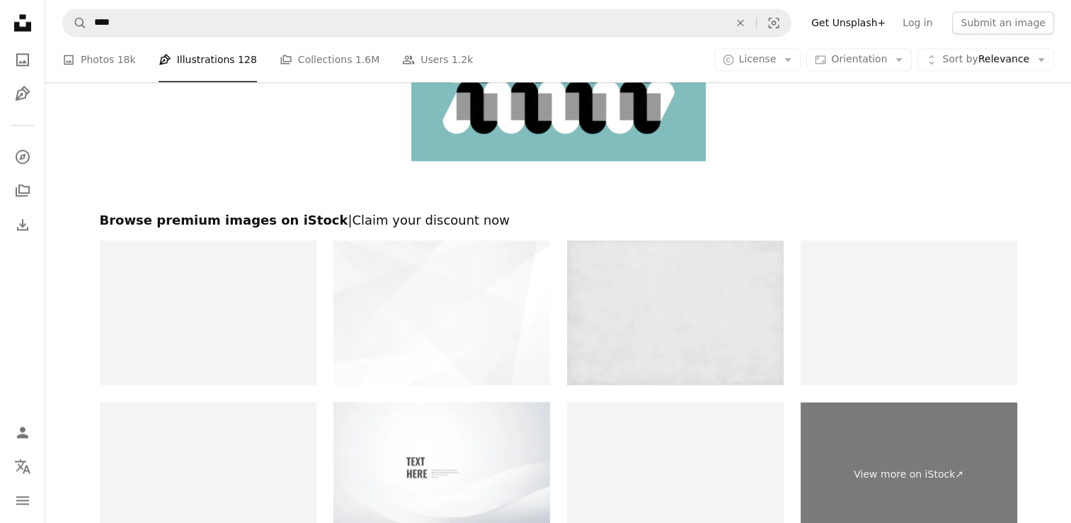
scroll to position [2372, 0]
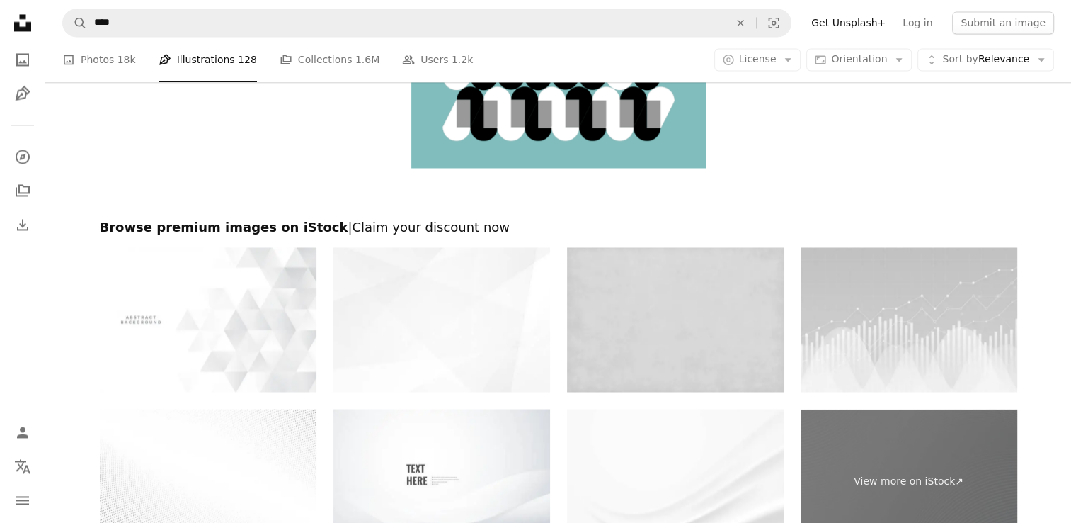
click at [641, 247] on img at bounding box center [675, 319] width 217 height 144
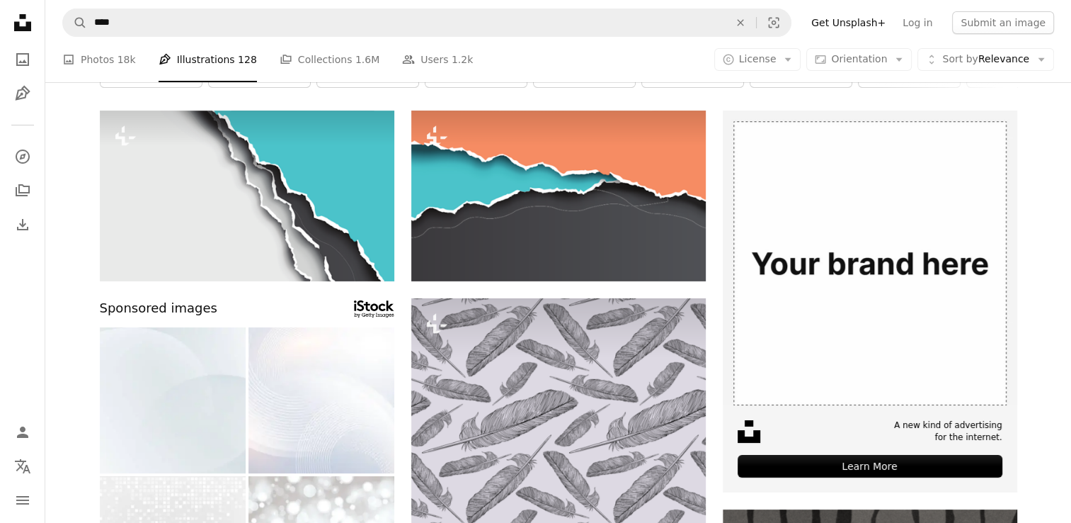
scroll to position [76, 0]
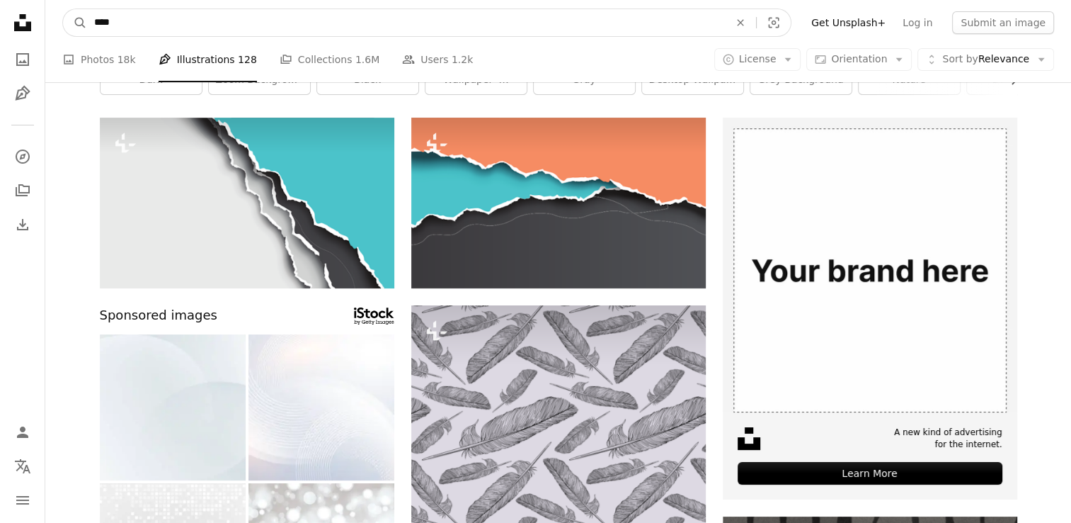
click at [122, 25] on input "****" at bounding box center [406, 22] width 638 height 27
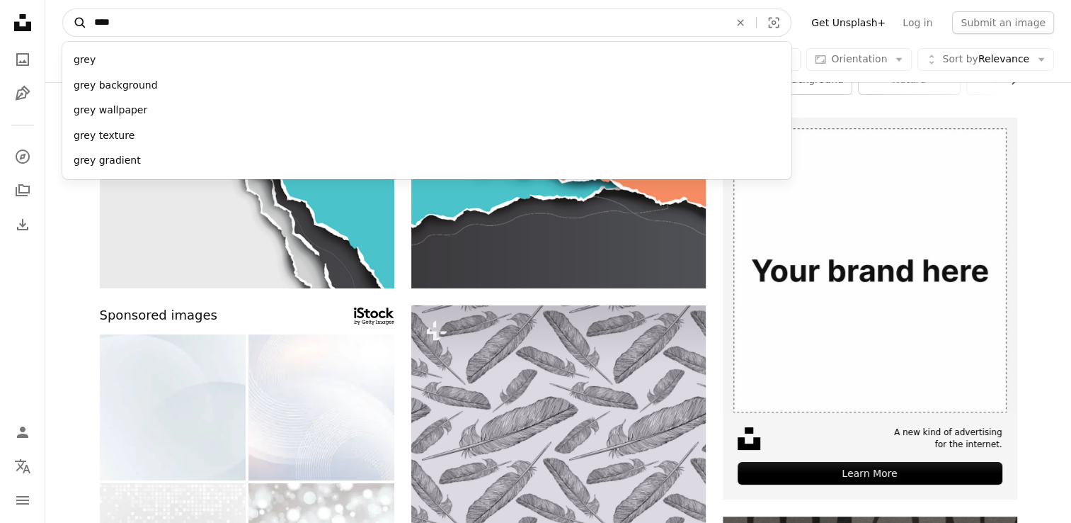
drag, startPoint x: 130, startPoint y: 24, endPoint x: 71, endPoint y: 23, distance: 58.8
click at [71, 23] on form "A magnifying glass **** grey grey background grey wallpaper grey texture grey g…" at bounding box center [426, 22] width 729 height 28
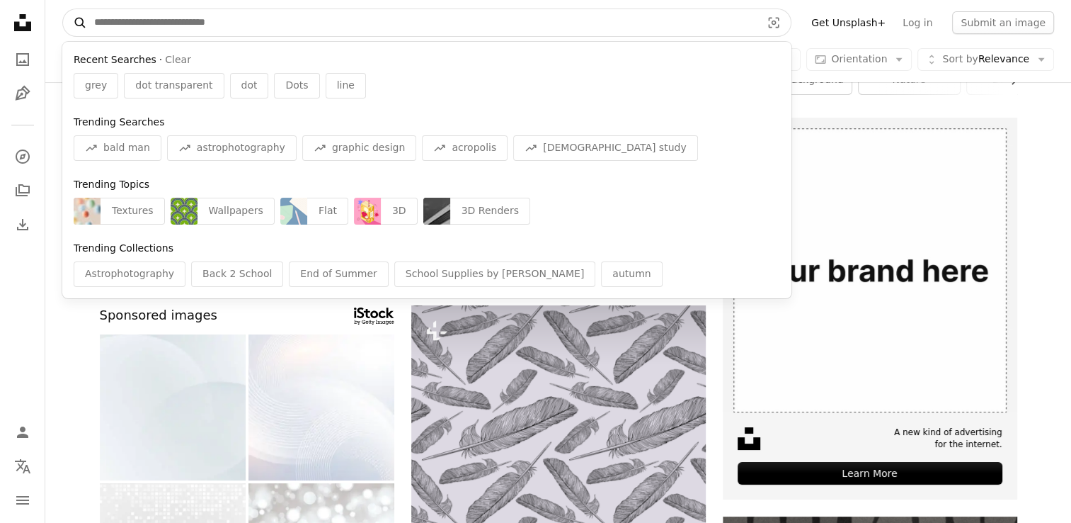
type input "*"
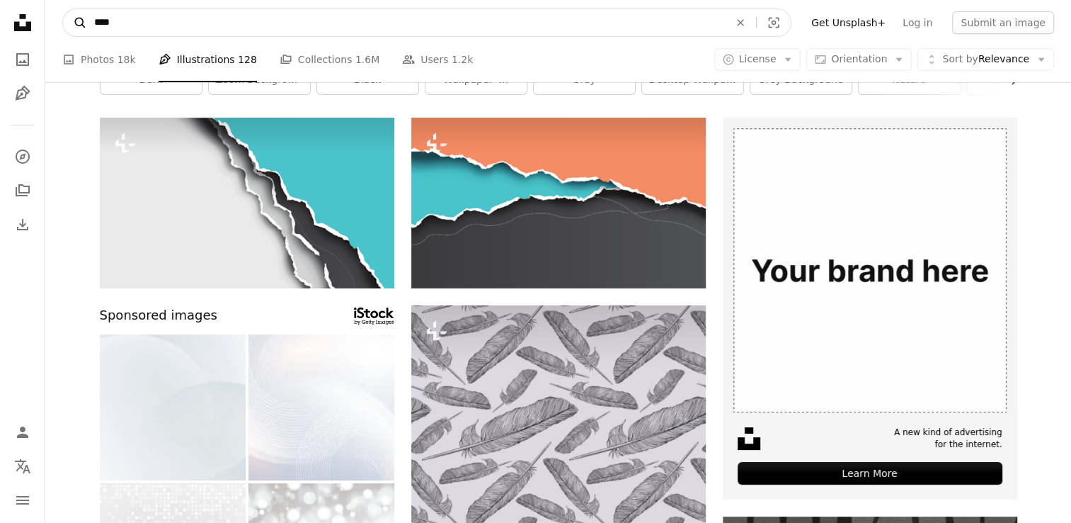
type input "*****"
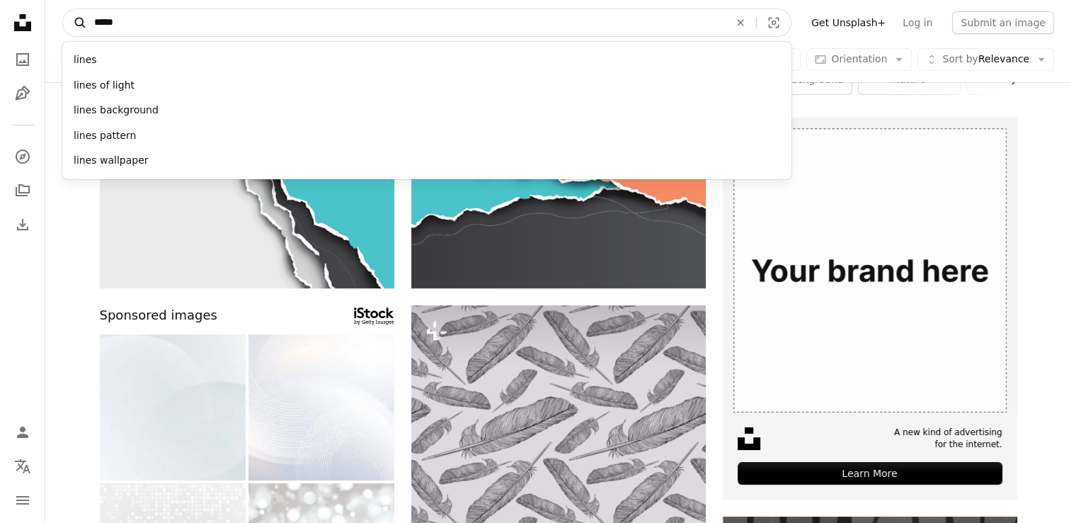
click button "A magnifying glass" at bounding box center [75, 22] width 24 height 27
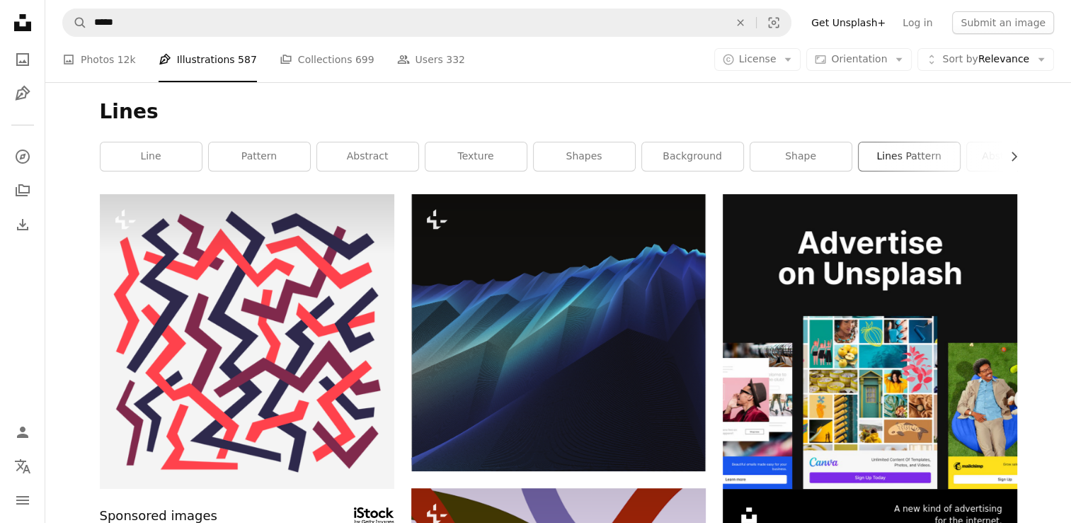
click at [901, 146] on link "lines pattern" at bounding box center [909, 156] width 101 height 28
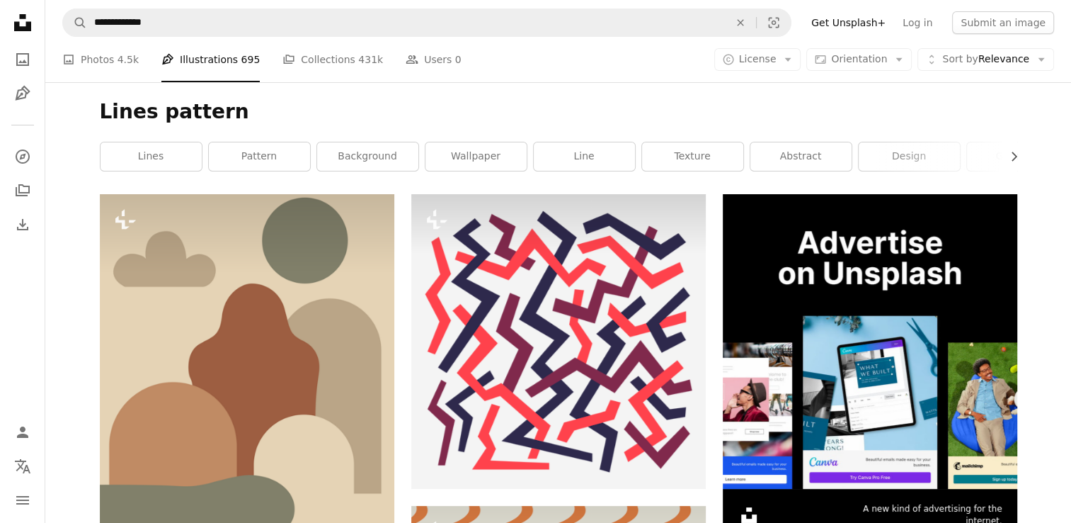
scroll to position [132, 0]
